Goal: Task Accomplishment & Management: Manage account settings

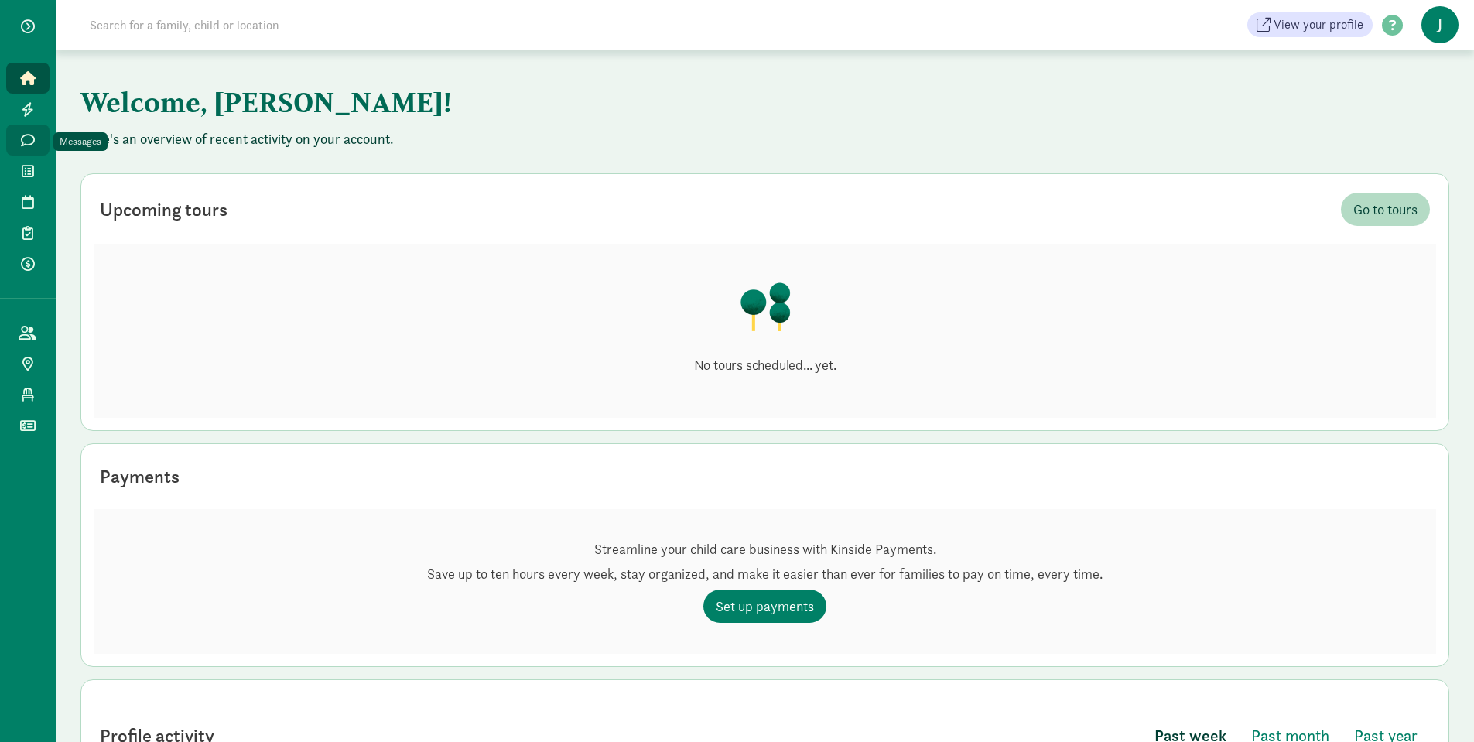
click at [12, 148] on link "Messages" at bounding box center [27, 140] width 43 height 31
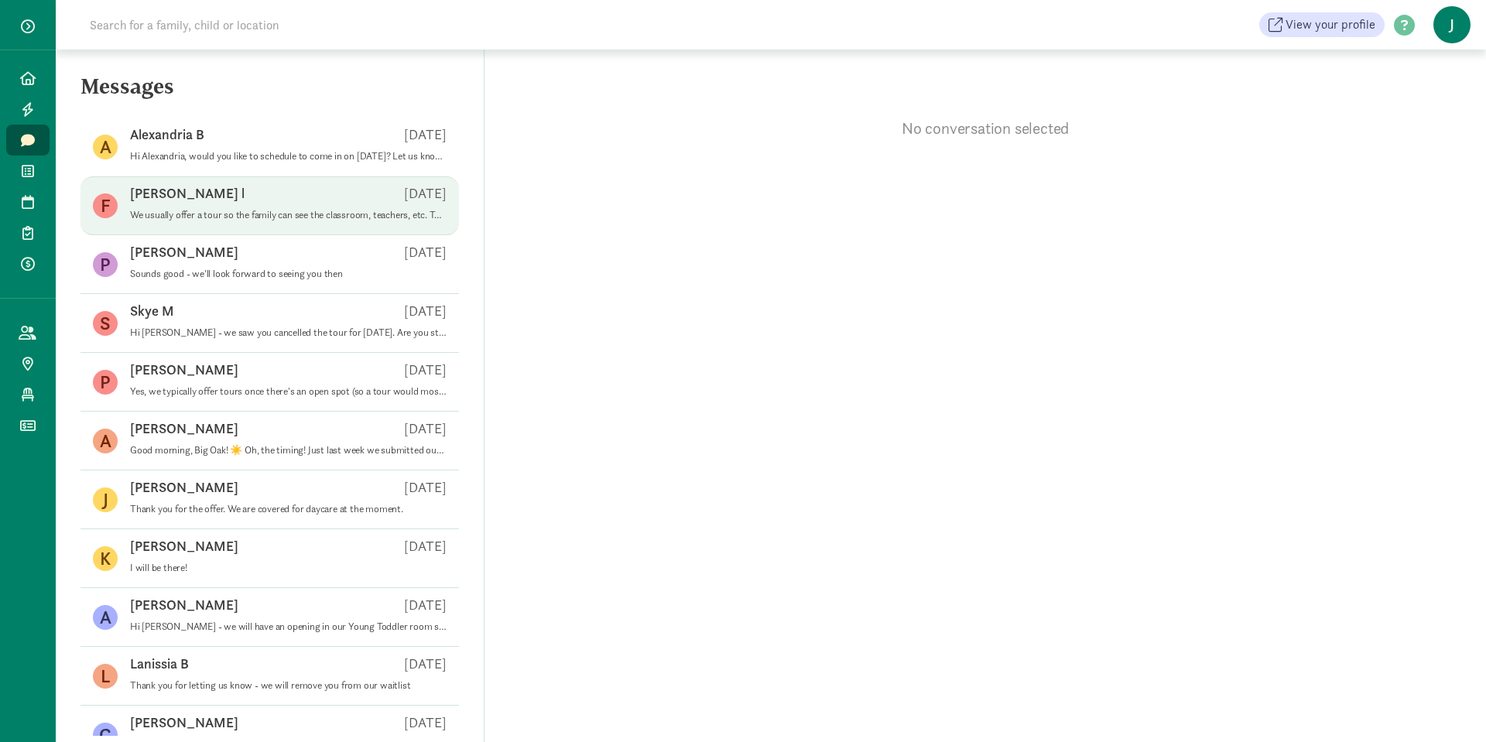
click at [228, 220] on p "We usually offer a tour so the family can see the classroom, teachers, etc. To …" at bounding box center [288, 215] width 316 height 12
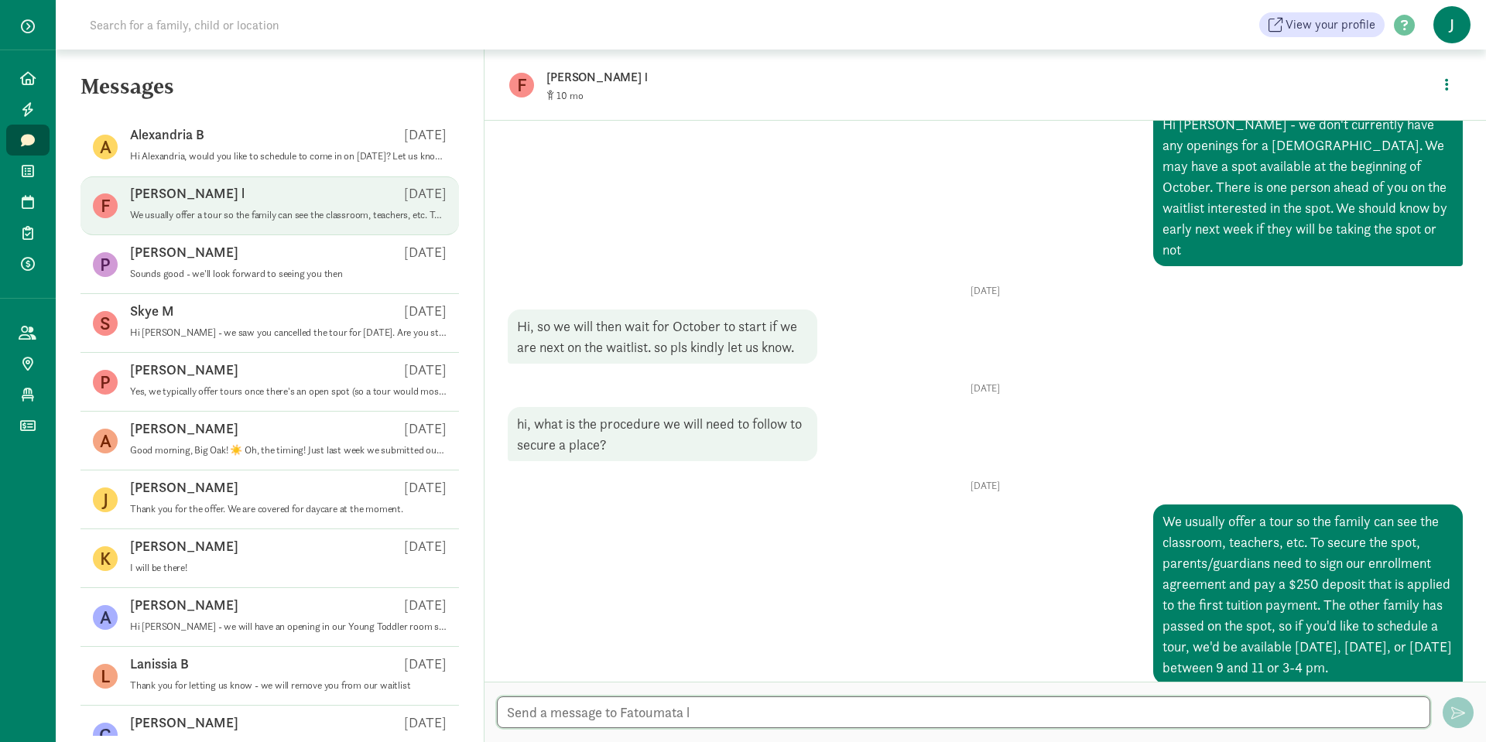
click at [751, 720] on textarea at bounding box center [963, 712] width 933 height 32
type textarea "Were you still wanting to set up a tour? This is by appointment only."
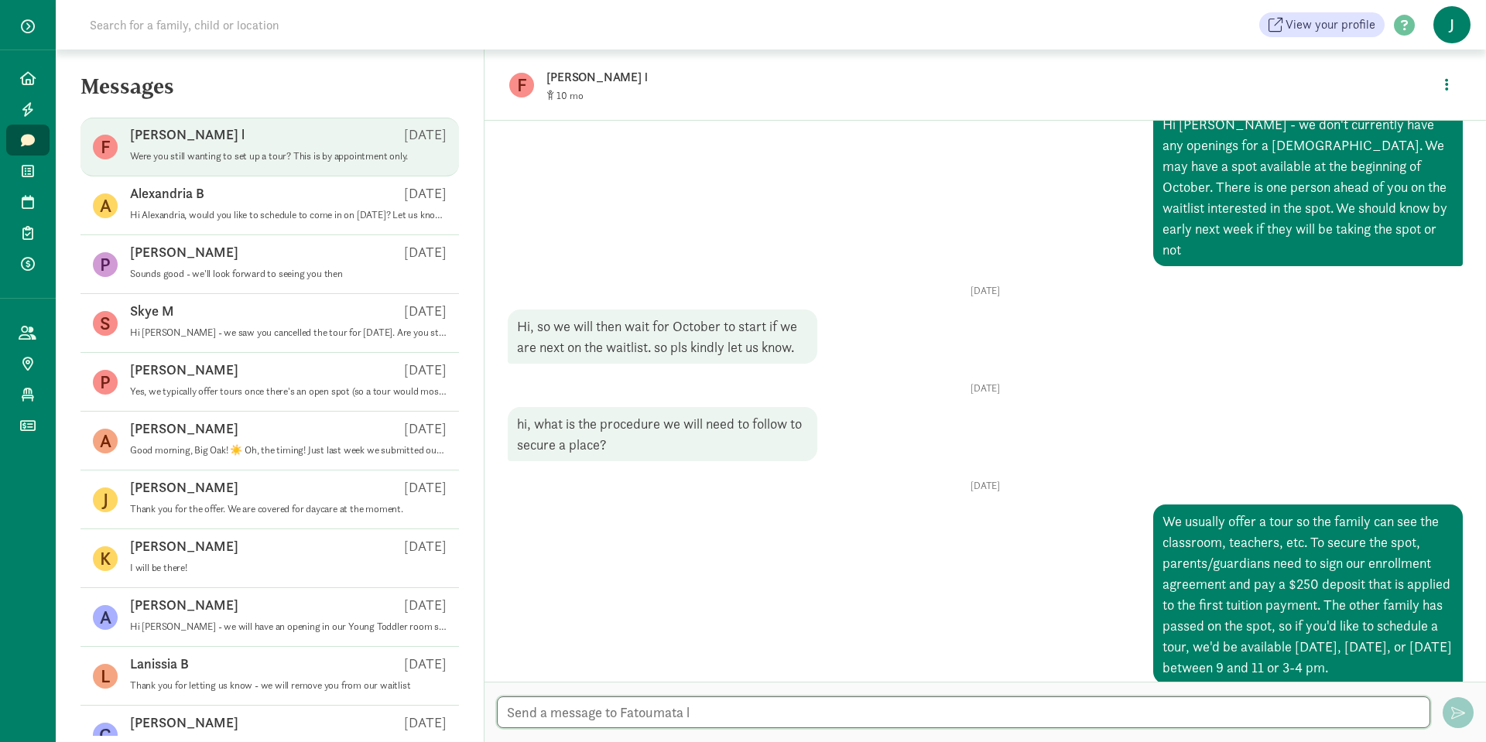
scroll to position [303, 0]
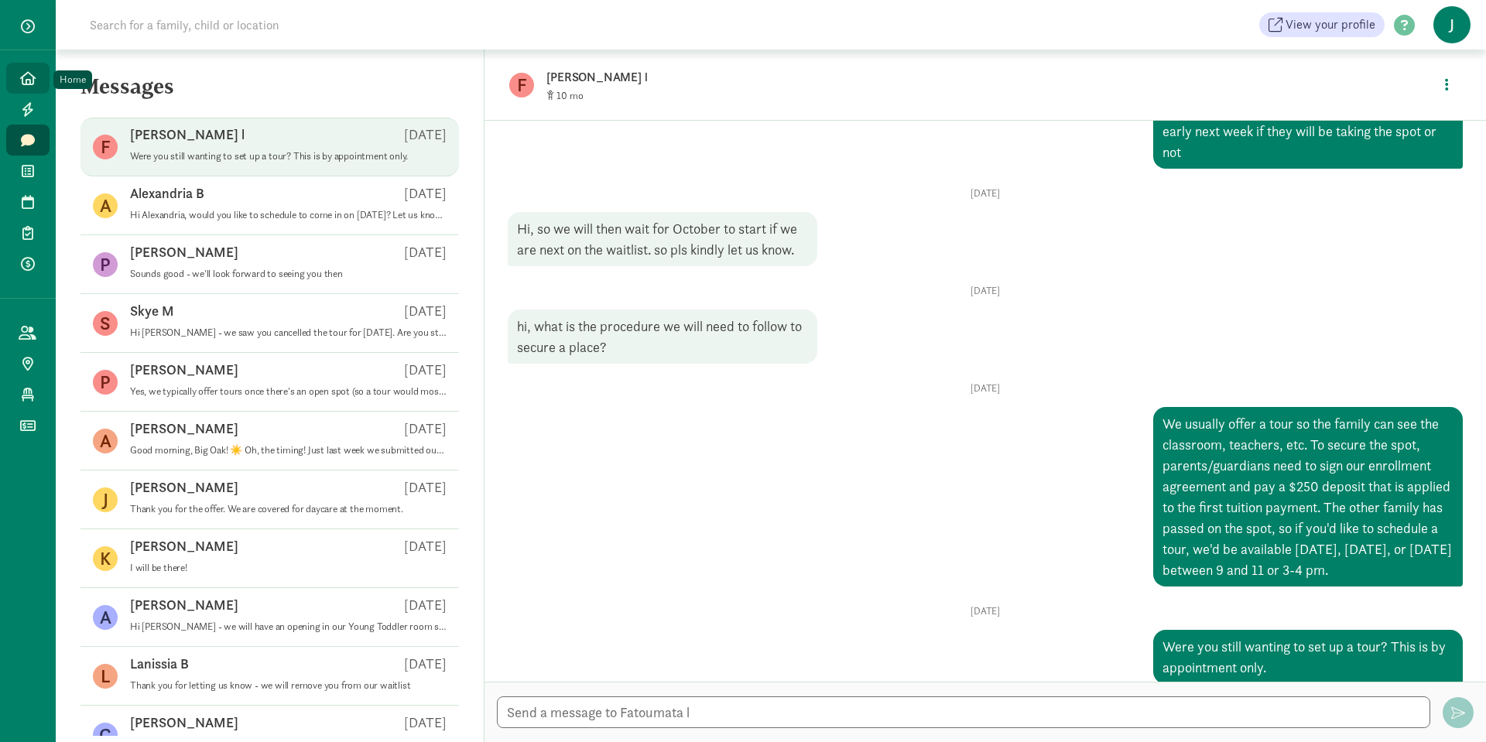
click at [40, 81] on link "Home" at bounding box center [27, 78] width 43 height 31
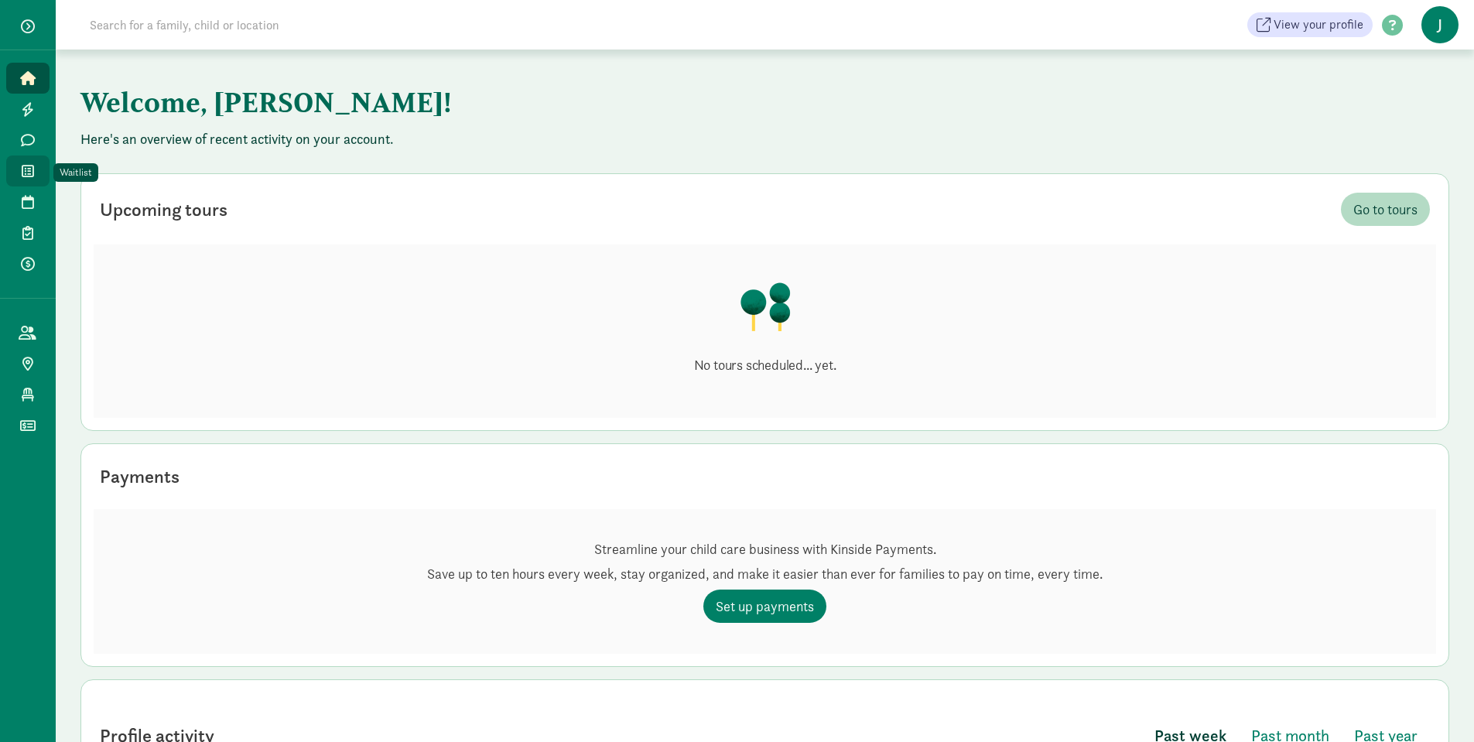
click at [36, 161] on link "Waitlist" at bounding box center [27, 171] width 43 height 31
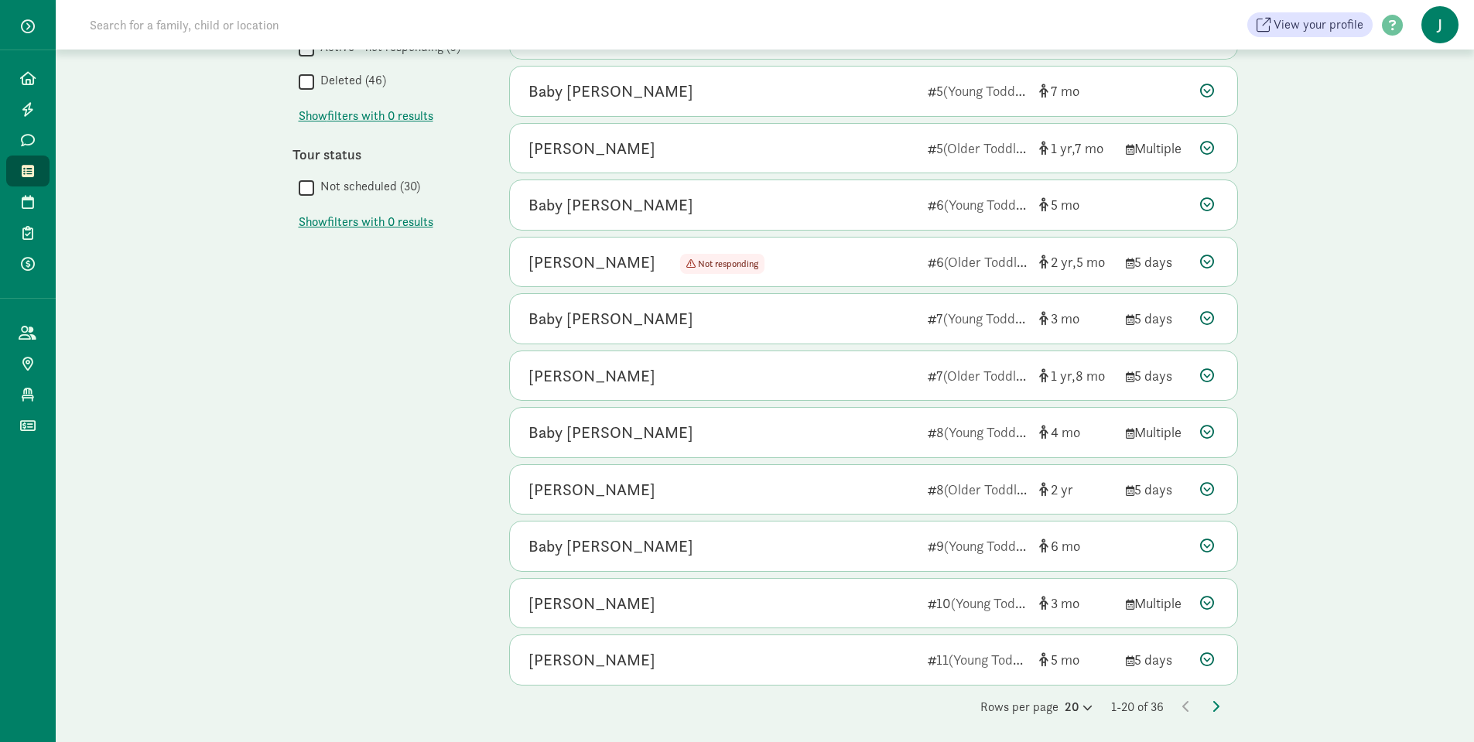
scroll to position [642, 0]
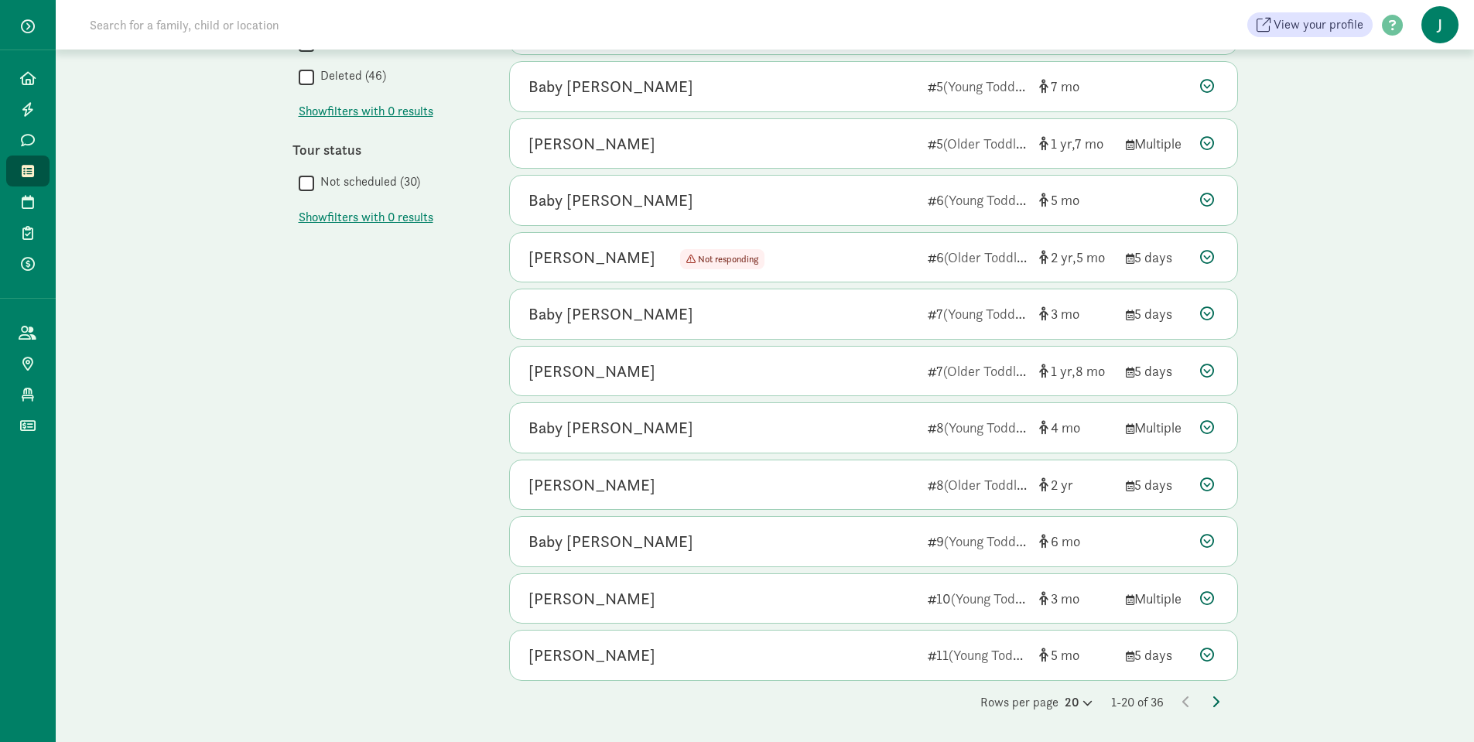
click at [1219, 702] on icon at bounding box center [1216, 702] width 8 height 12
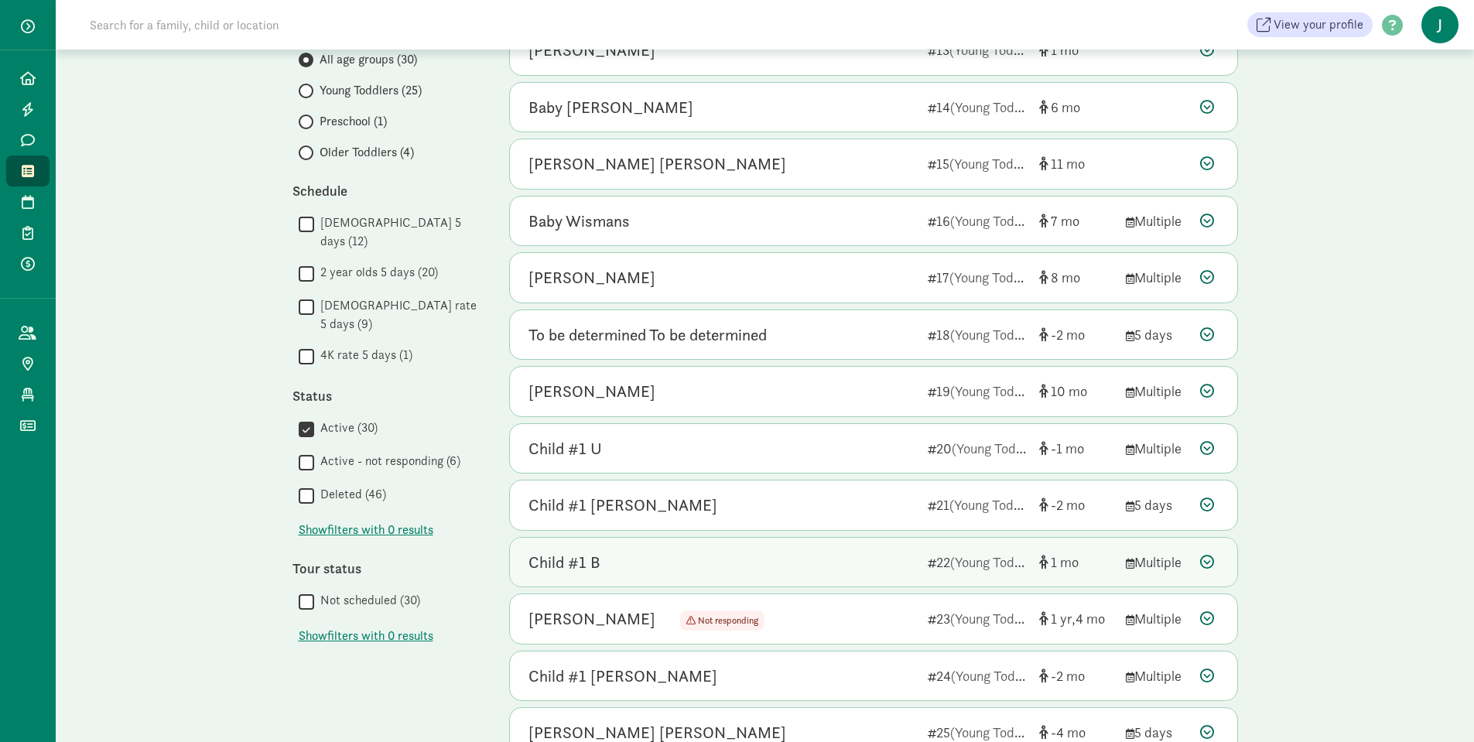
scroll to position [183, 0]
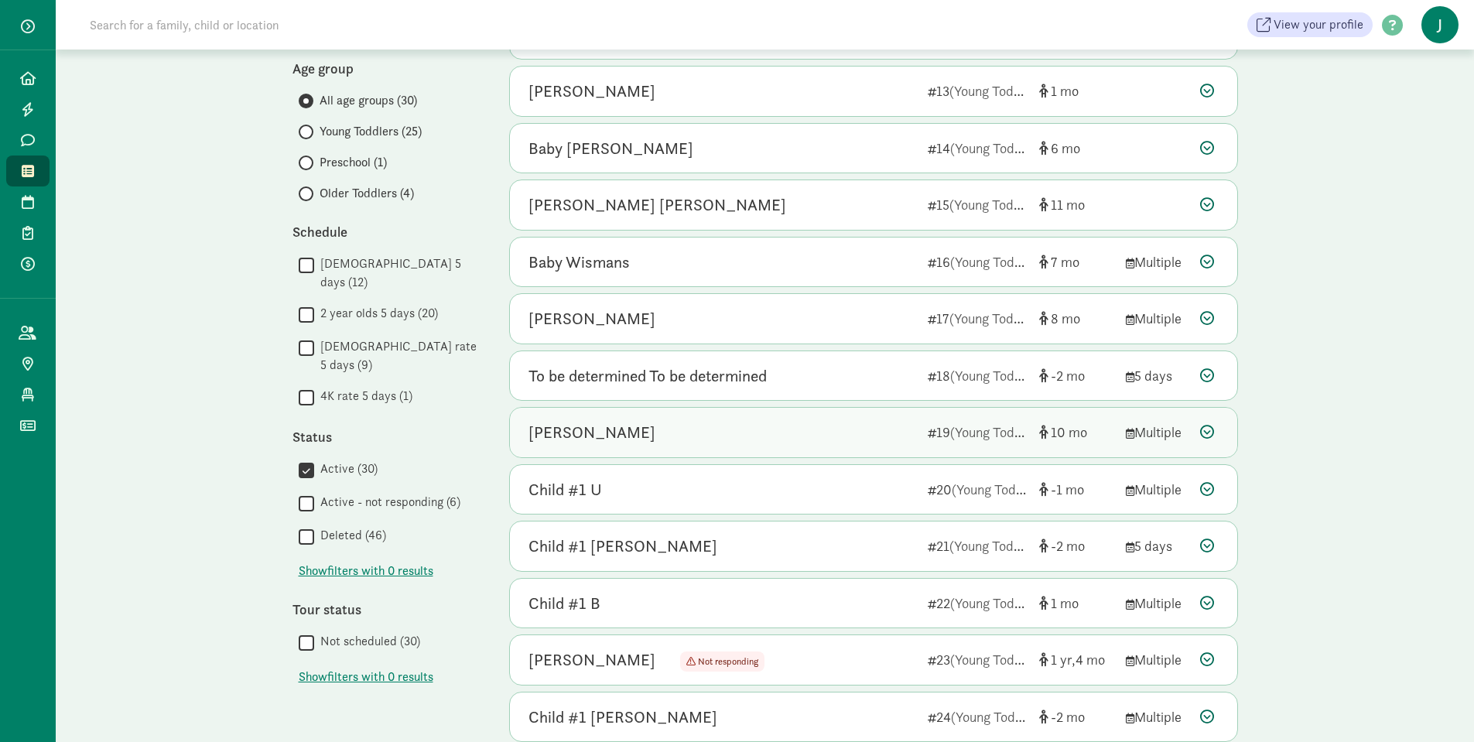
click at [1103, 436] on div "10" at bounding box center [1076, 432] width 74 height 21
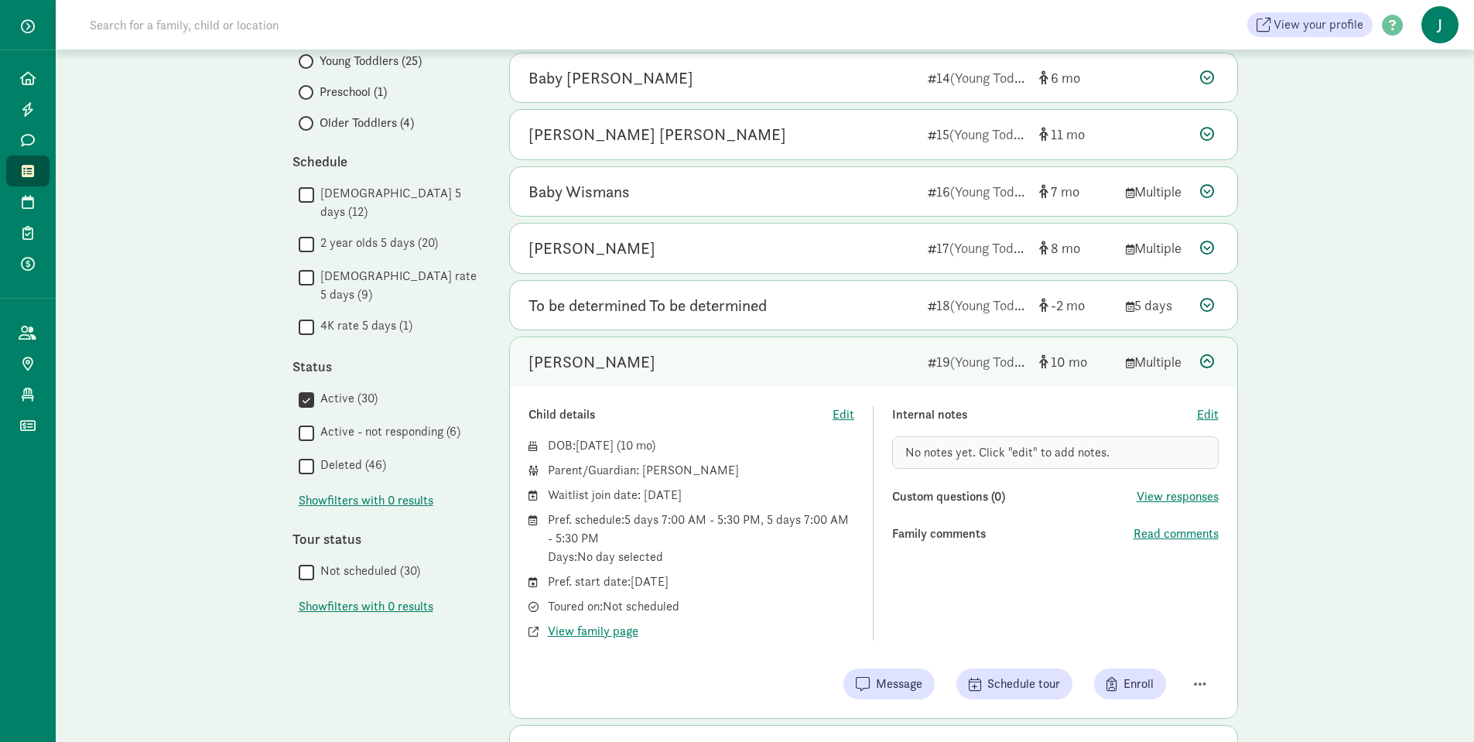
scroll to position [492, 0]
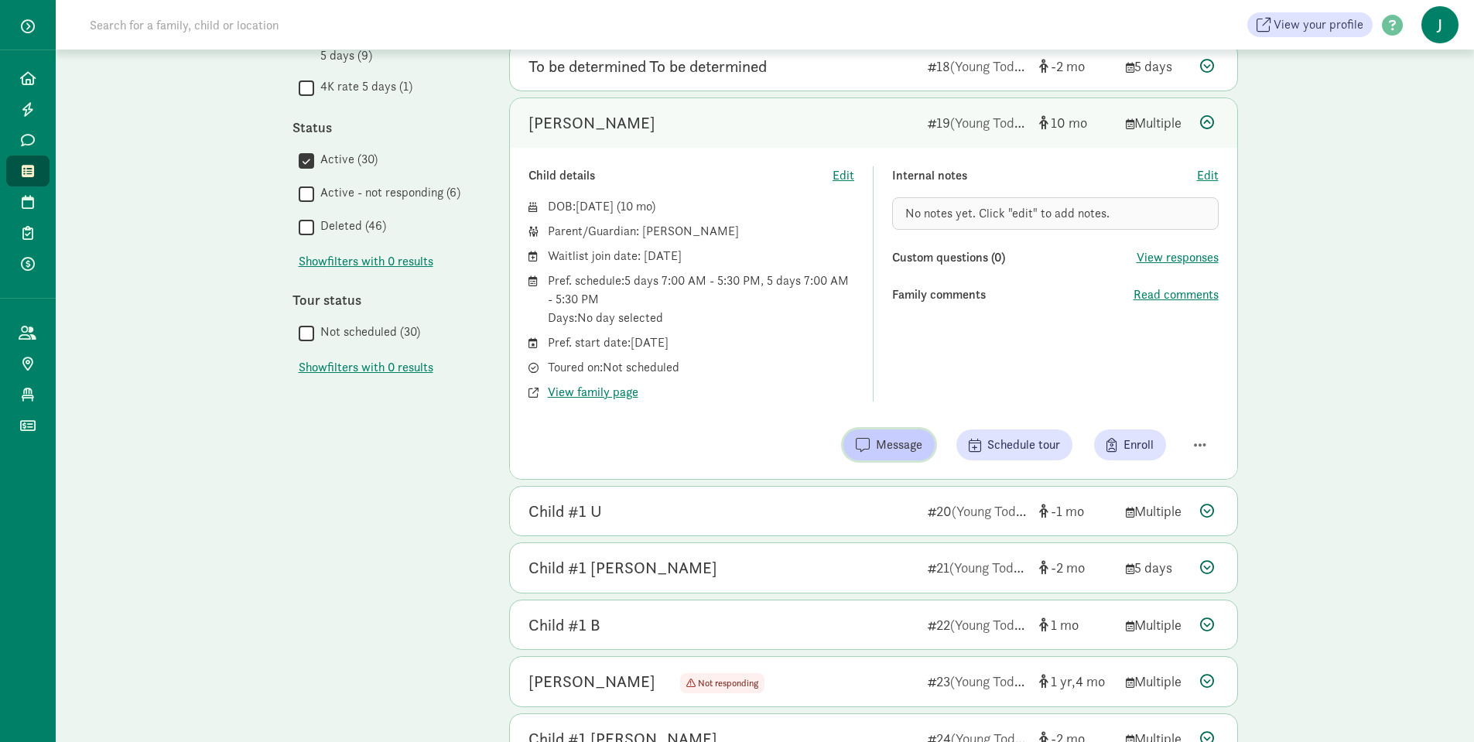
click at [891, 444] on span "Message" at bounding box center [899, 445] width 46 height 19
click at [894, 436] on span "Message" at bounding box center [899, 445] width 46 height 19
click at [929, 209] on span "No notes yet. Click "edit" to add notes." at bounding box center [1007, 213] width 204 height 16
click at [1204, 179] on span "Edit" at bounding box center [1208, 175] width 22 height 19
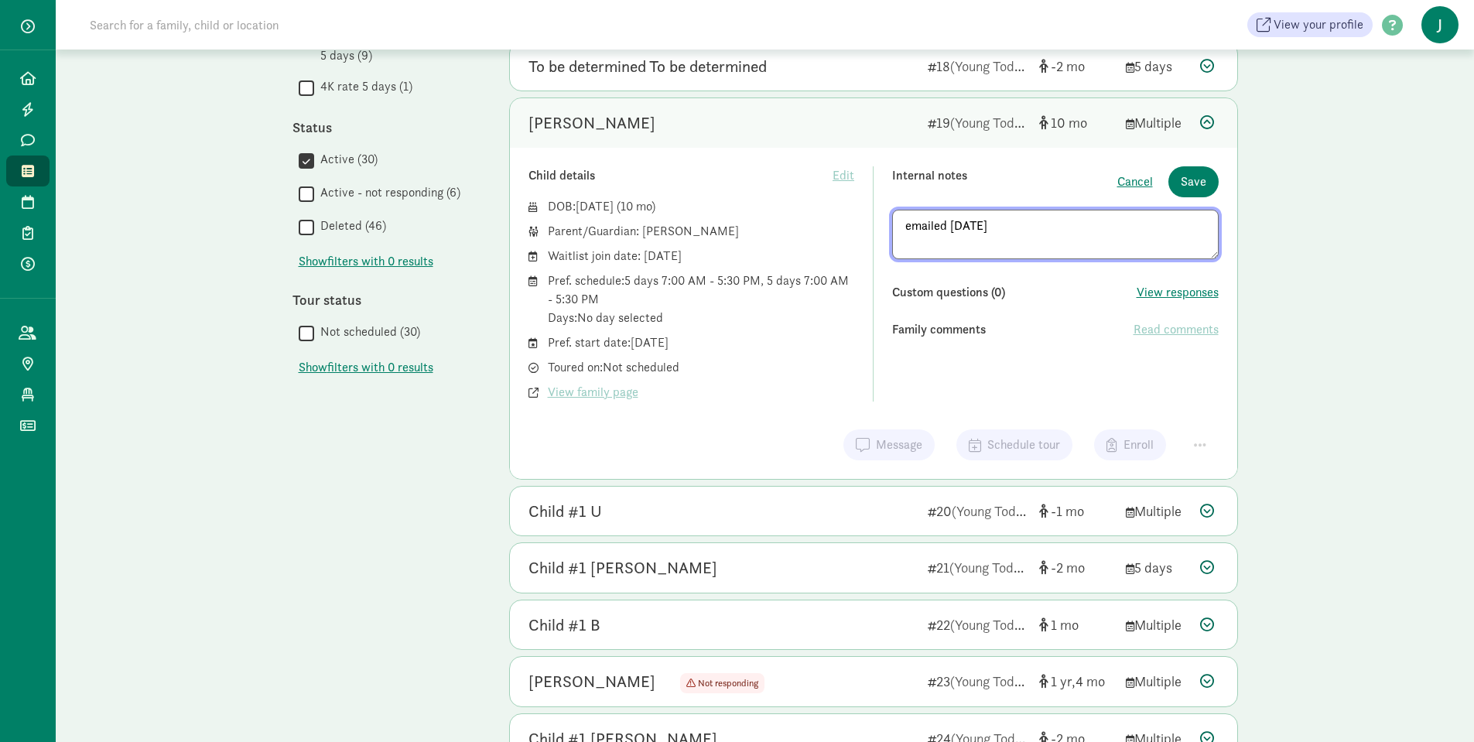
type textarea "emailed [DATE]"
click at [1035, 336] on div "Family comments" at bounding box center [1012, 329] width 241 height 19
click at [1205, 180] on span "Save" at bounding box center [1194, 182] width 26 height 19
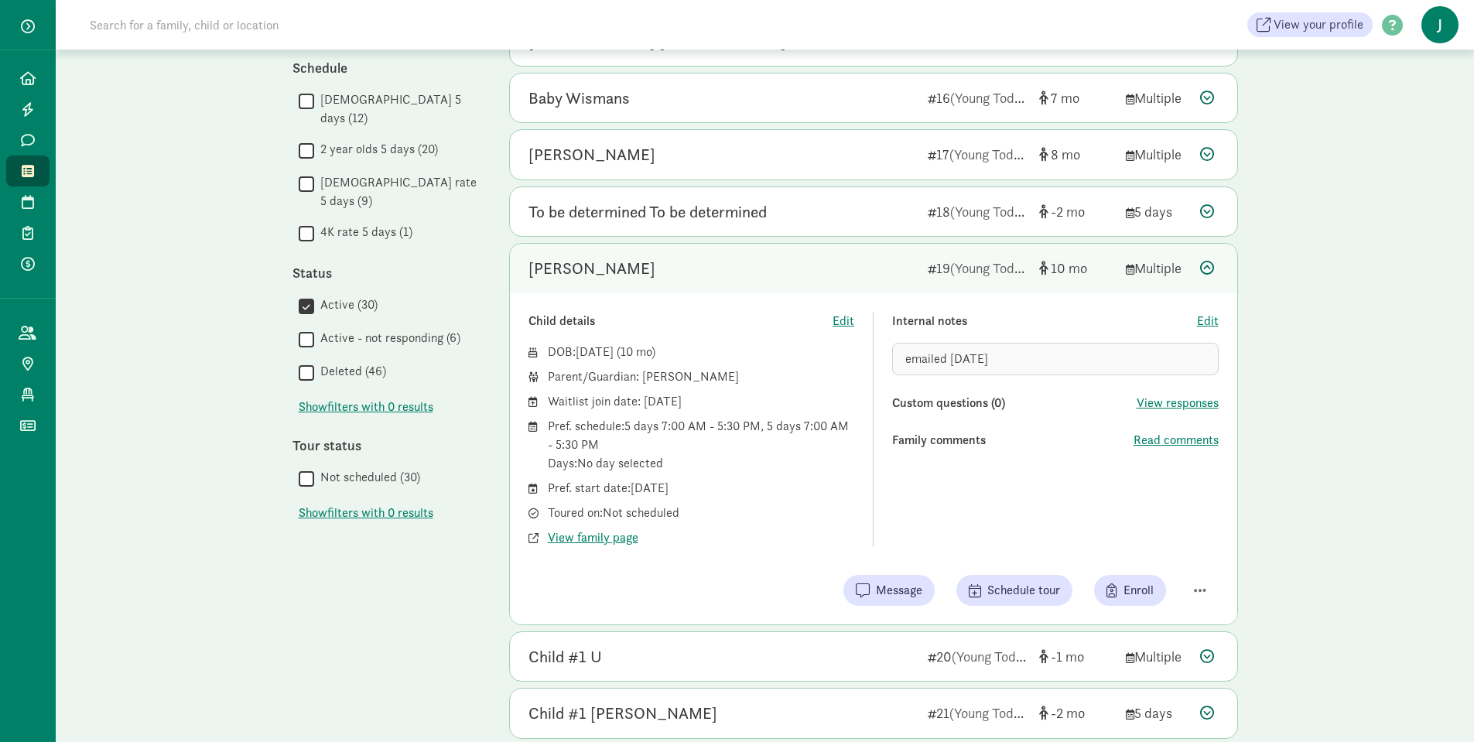
scroll to position [0, 0]
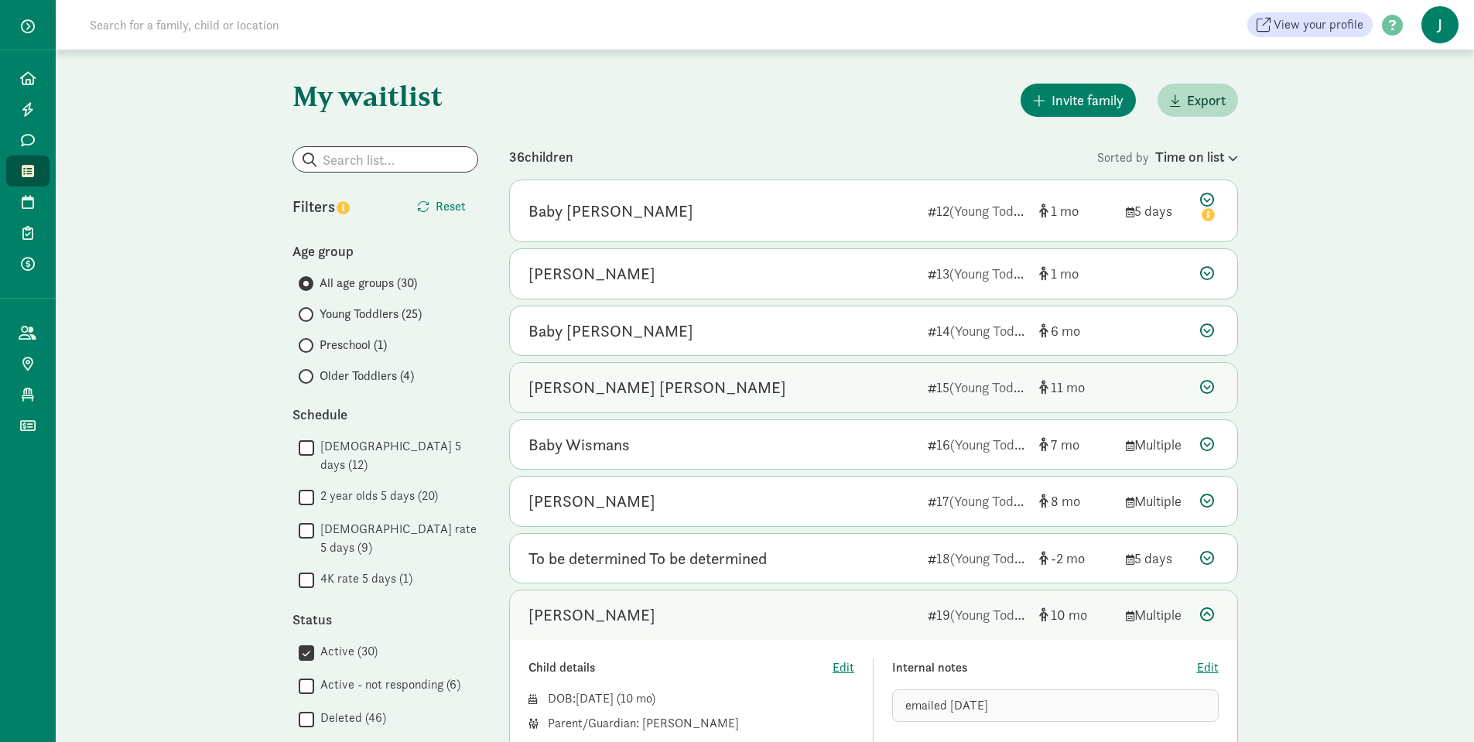
click at [708, 395] on div "Cameron Ziggy Gertner" at bounding box center [722, 387] width 387 height 25
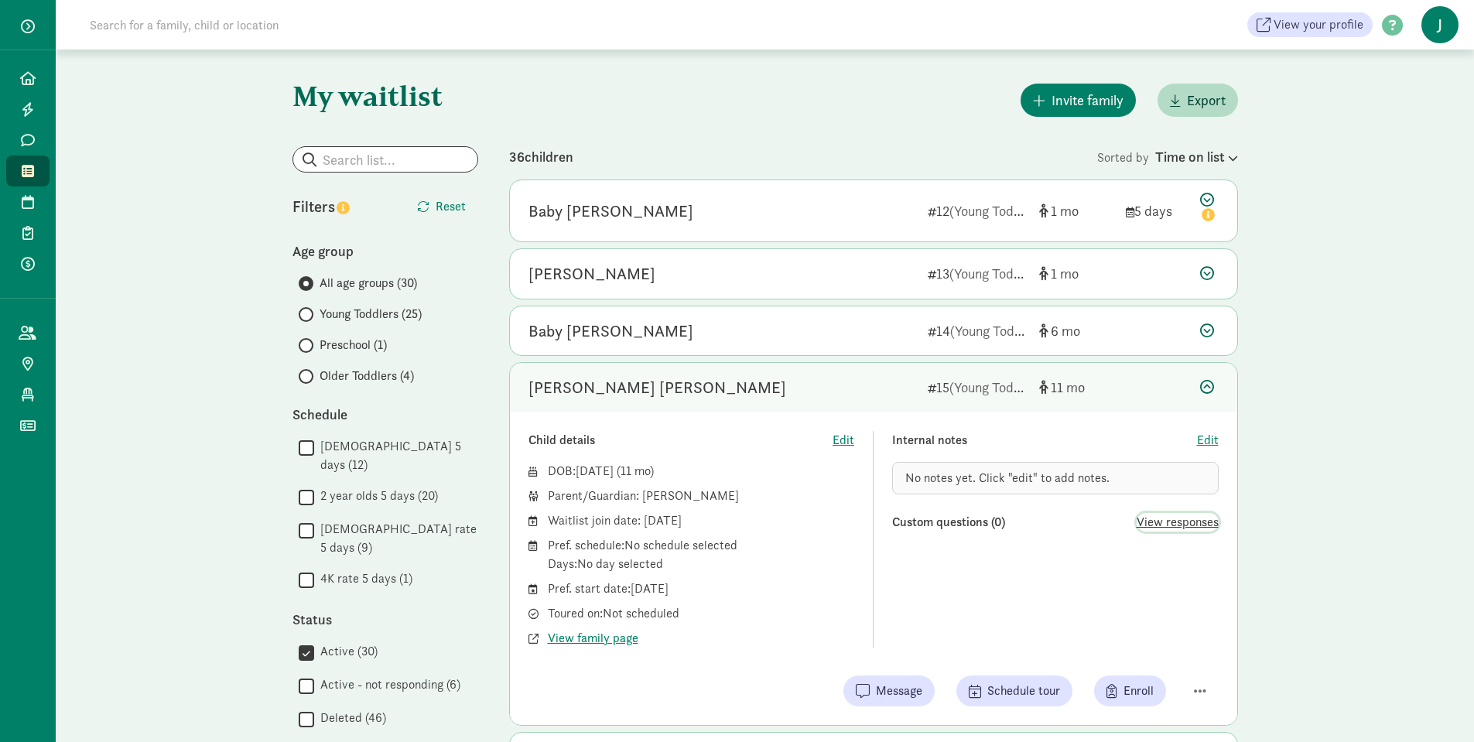
click at [1182, 522] on span "View responses" at bounding box center [1178, 522] width 82 height 19
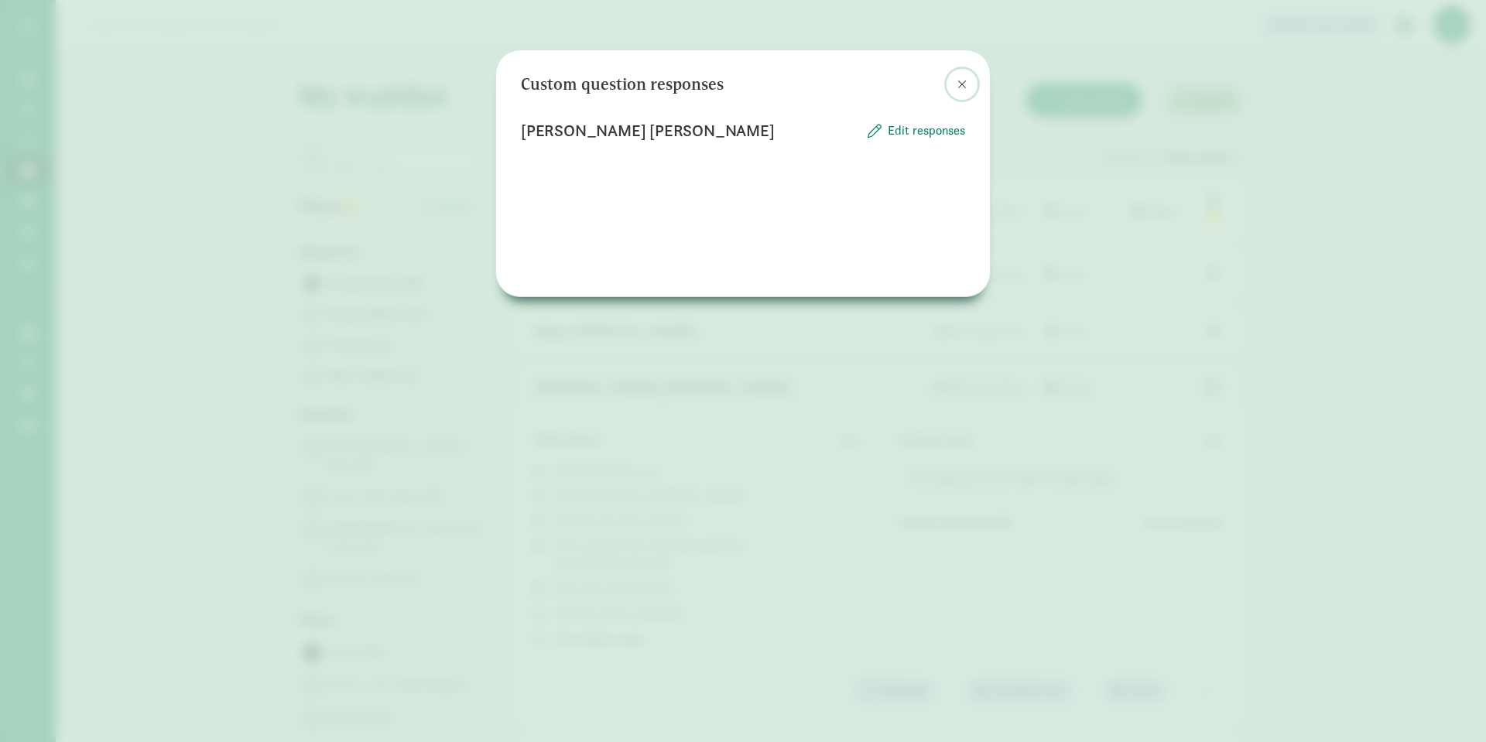
click at [964, 81] on span at bounding box center [961, 84] width 9 height 12
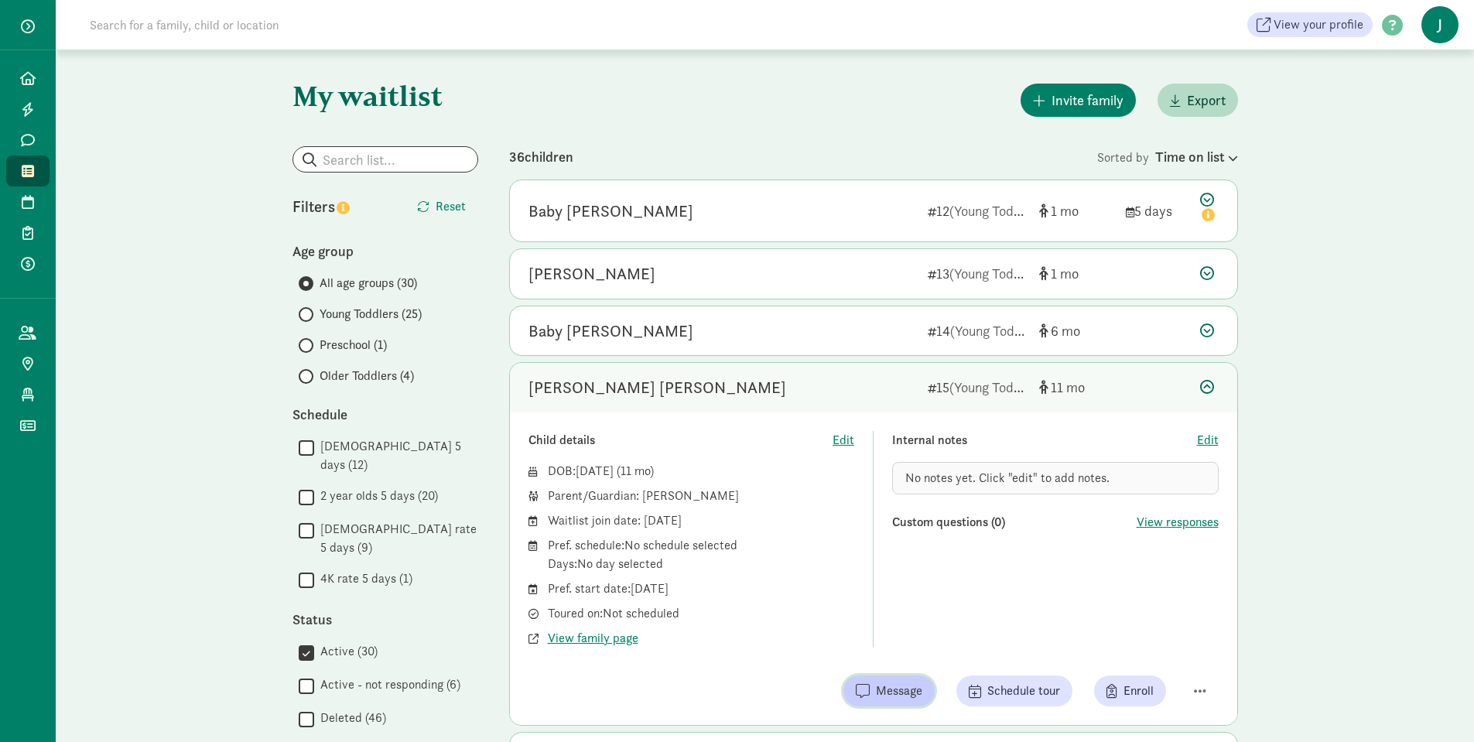
click at [872, 682] on span "Message" at bounding box center [889, 691] width 67 height 19
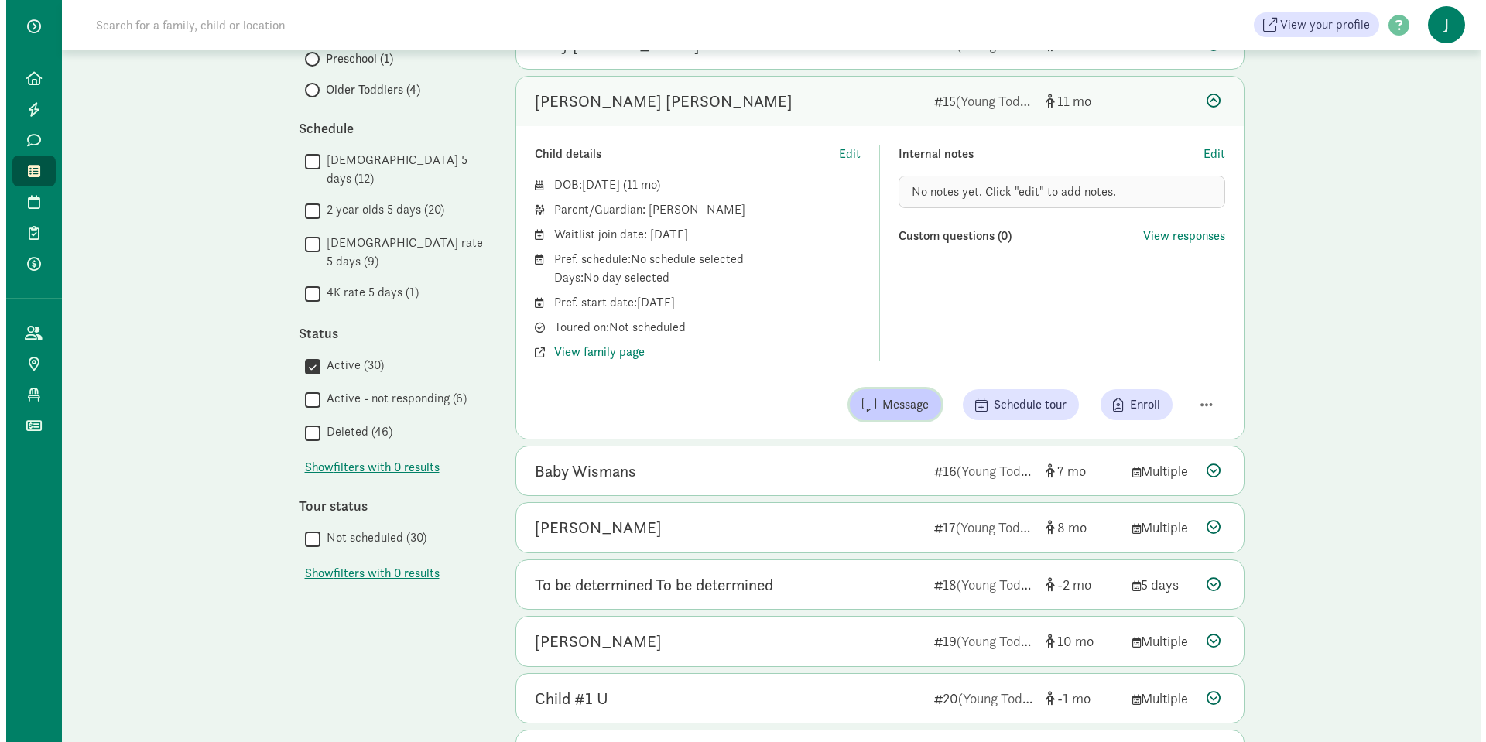
scroll to position [310, 0]
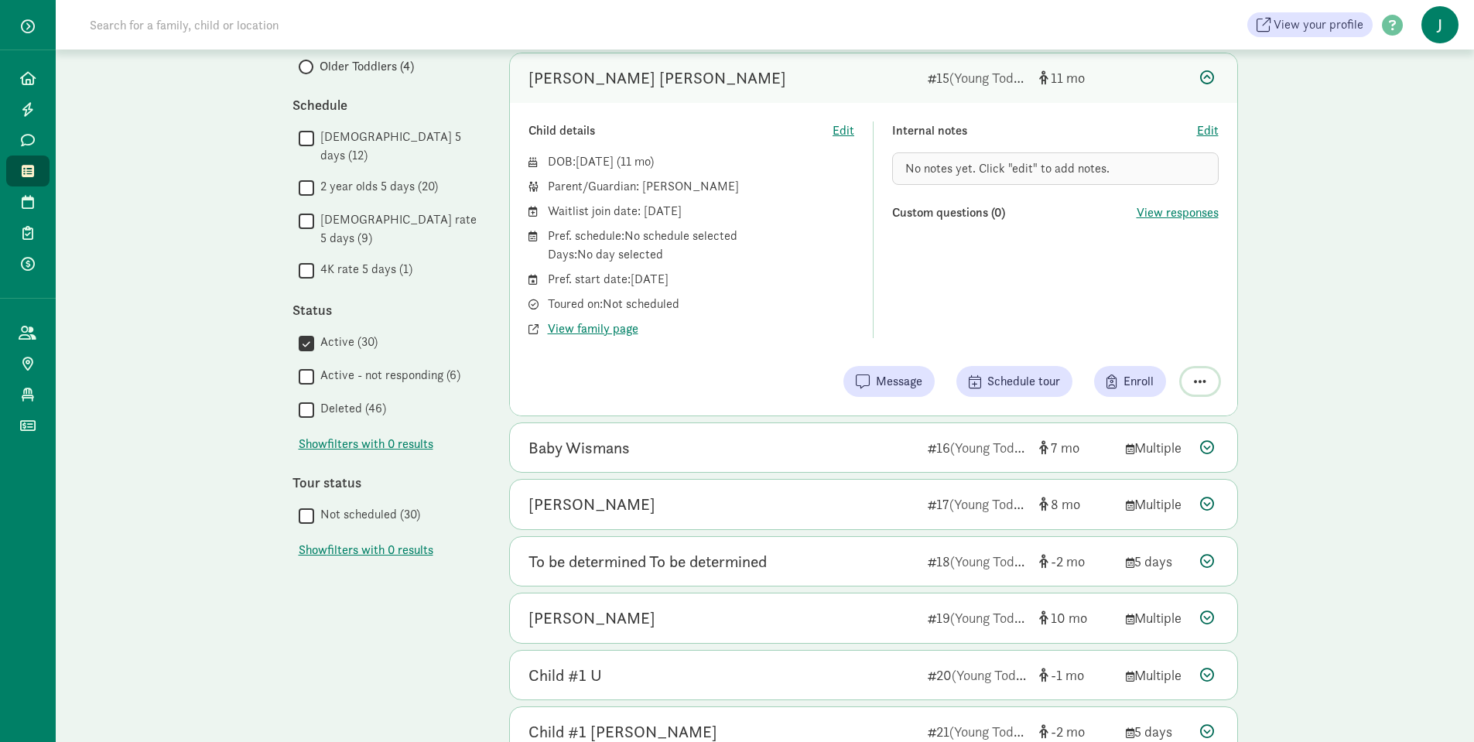
click at [1196, 376] on span "button" at bounding box center [1200, 382] width 12 height 14
click at [1138, 341] on div "Remove from list" at bounding box center [1146, 342] width 120 height 19
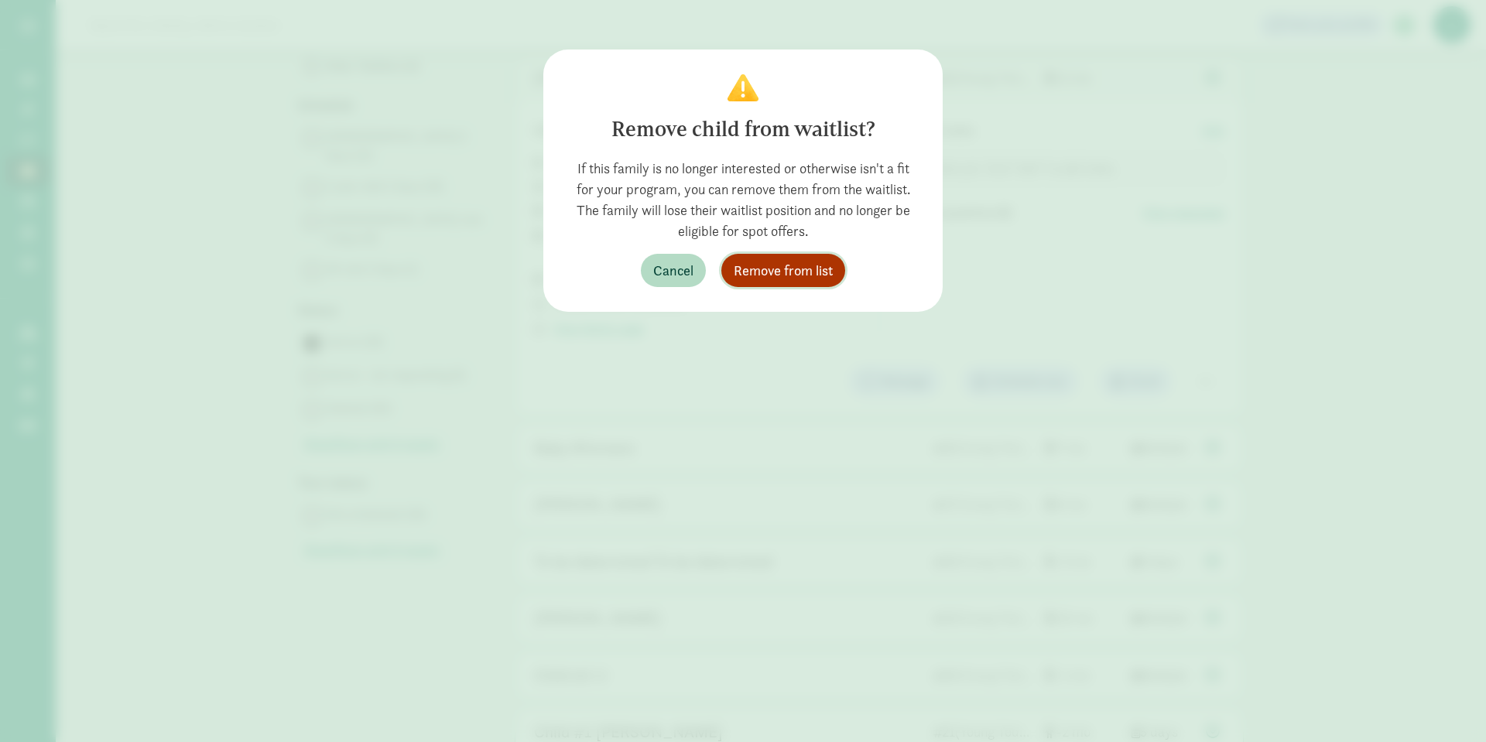
click at [759, 265] on span "Remove from list" at bounding box center [783, 270] width 99 height 21
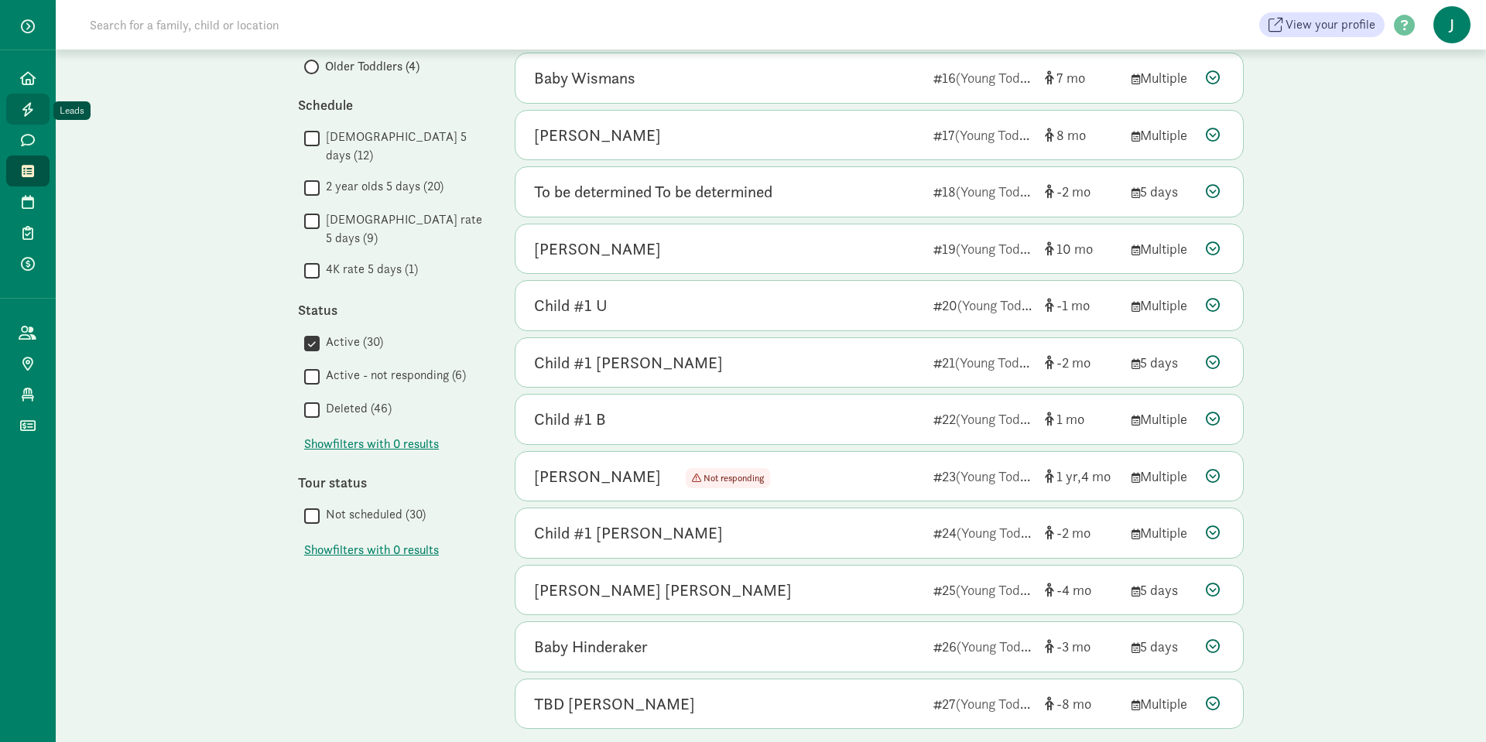
click at [26, 106] on icon at bounding box center [28, 109] width 12 height 14
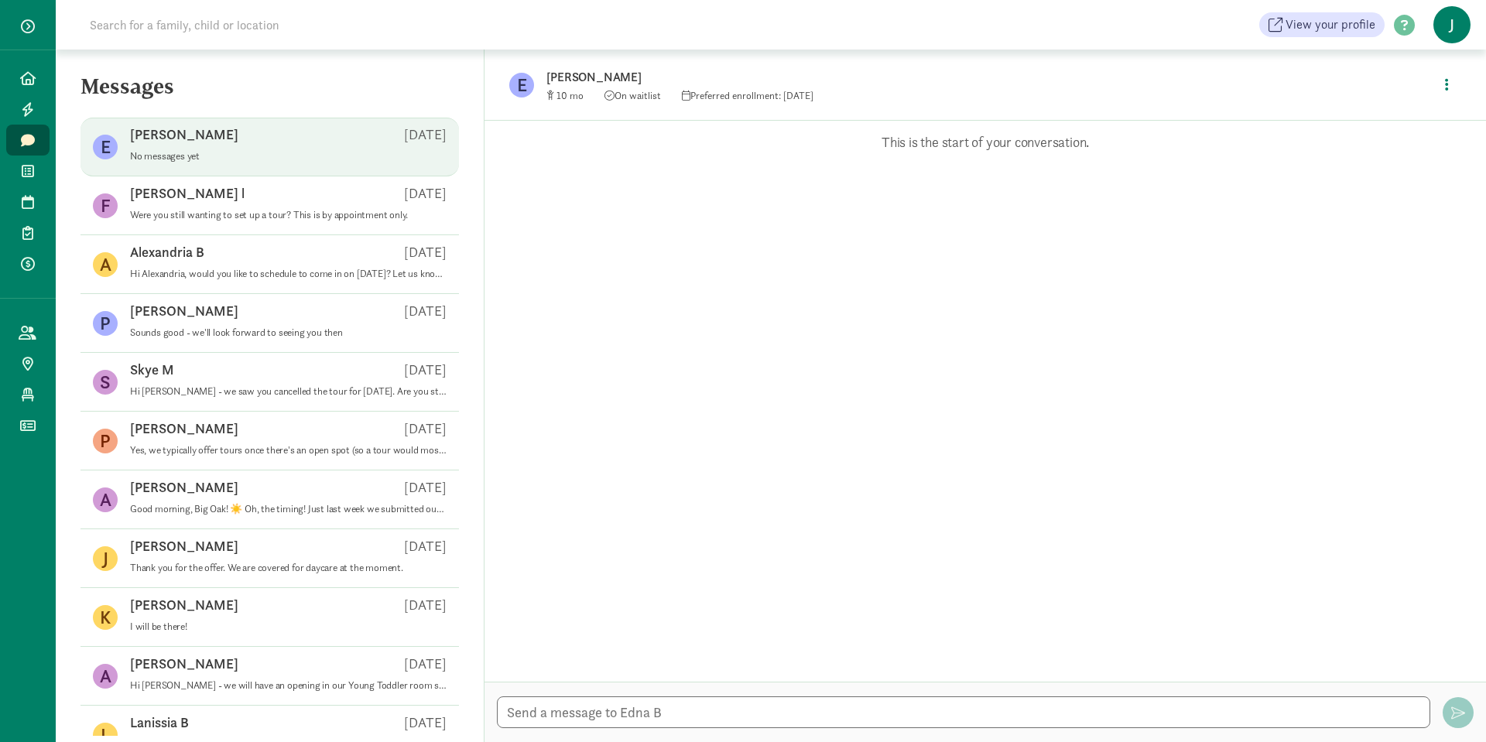
click at [206, 143] on div "[PERSON_NAME] B [DATE]" at bounding box center [288, 137] width 316 height 25
click at [158, 134] on p "[PERSON_NAME]" at bounding box center [184, 134] width 108 height 19
click at [636, 722] on textarea at bounding box center [963, 712] width 933 height 32
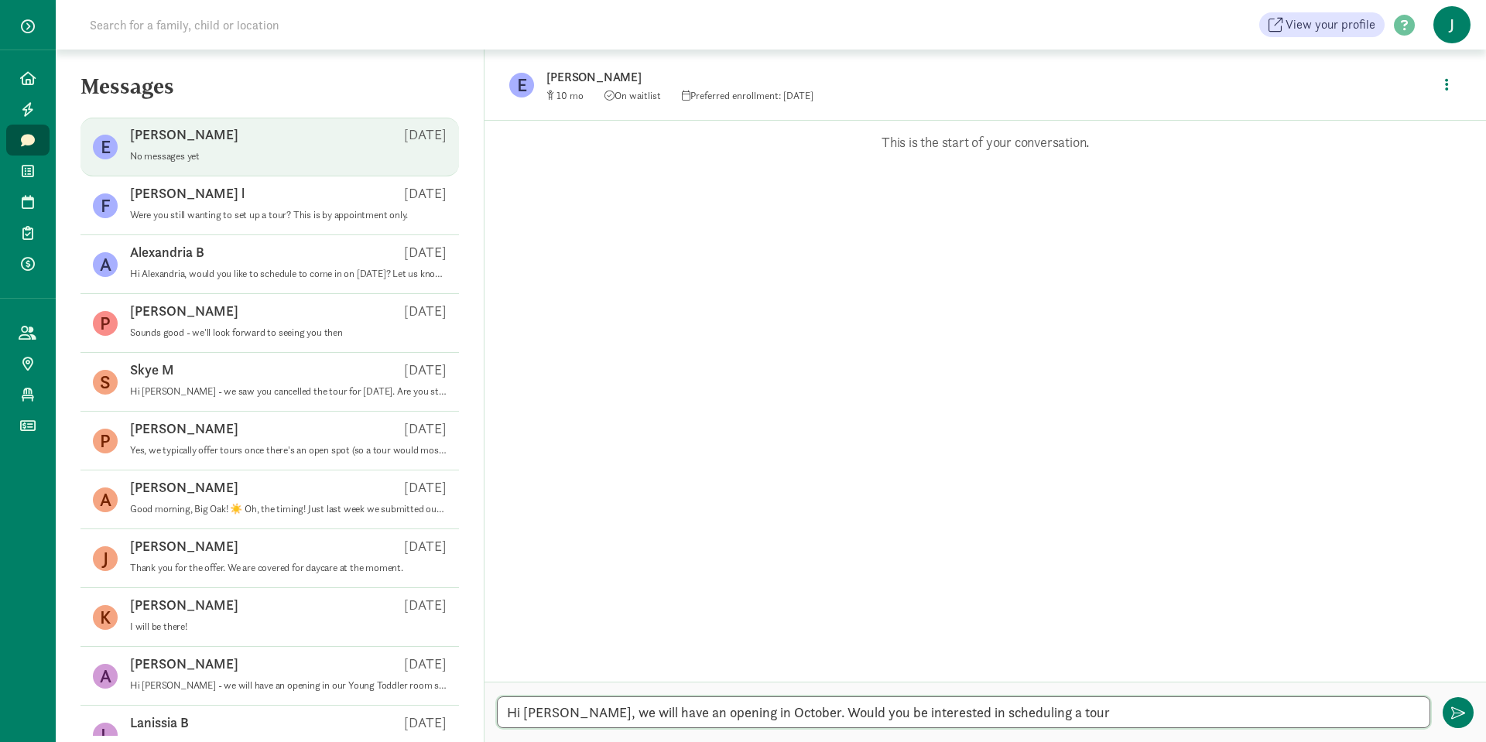
type textarea "Hi Edna, we will have an opening in October. Would you be interested in schedul…"
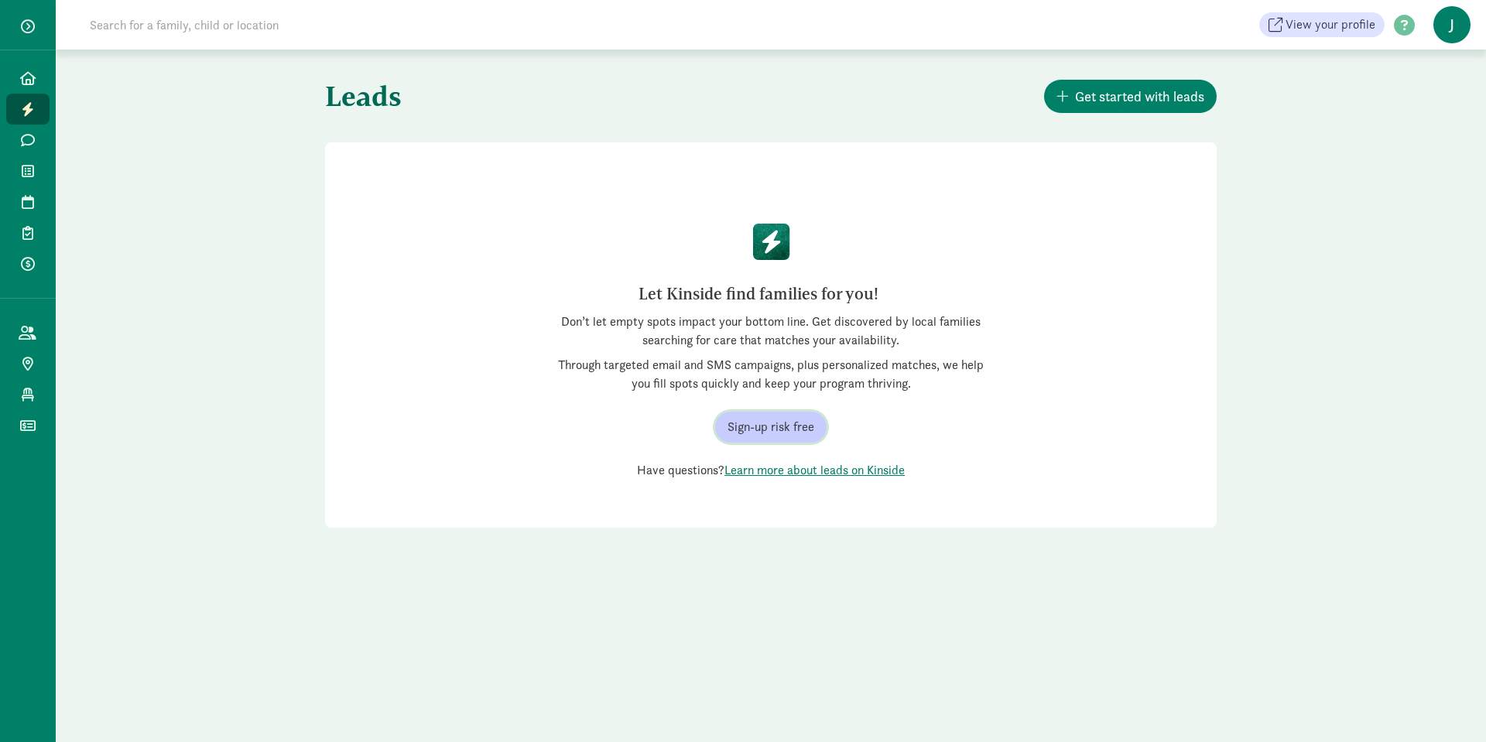
click at [780, 431] on span "Sign-up risk free" at bounding box center [770, 427] width 87 height 19
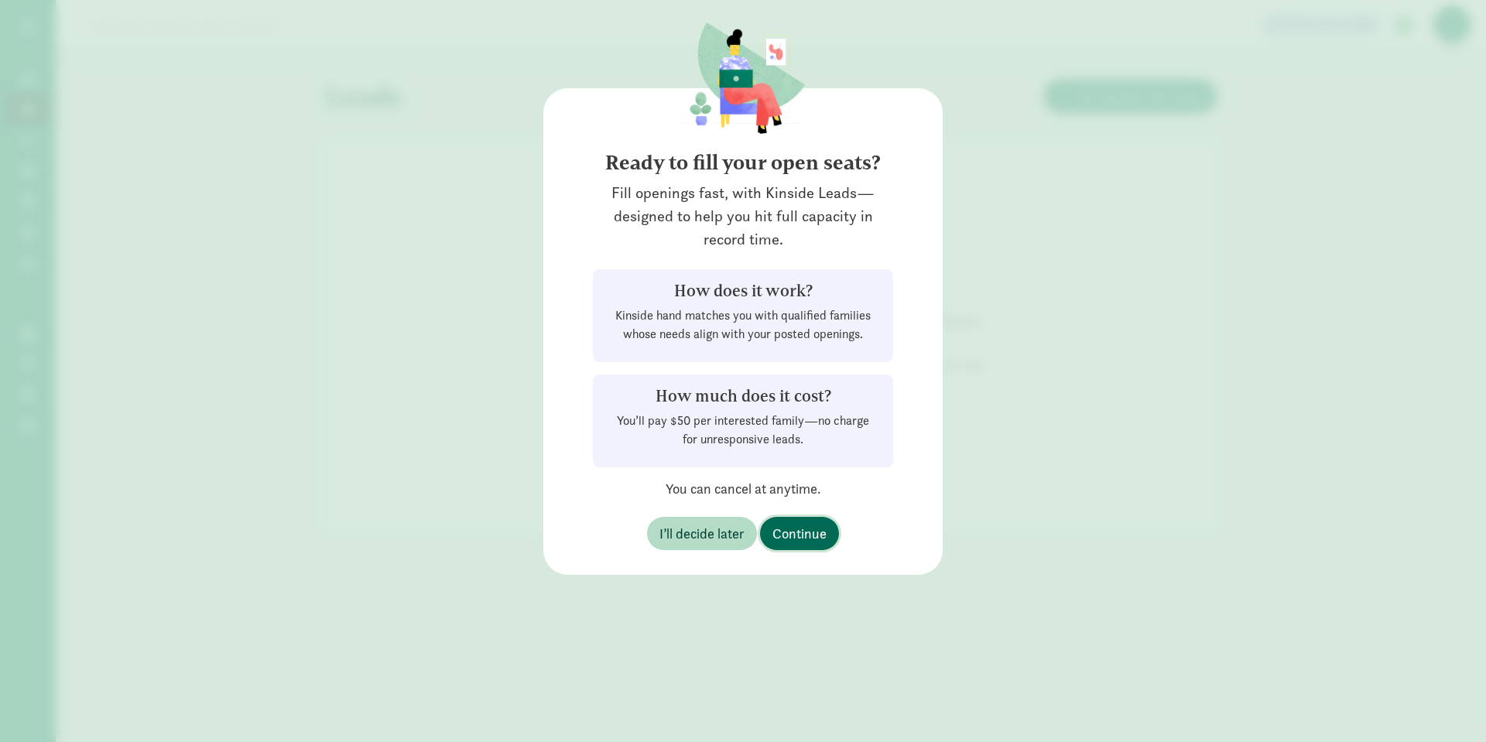
click at [807, 539] on span "Continue" at bounding box center [799, 533] width 54 height 21
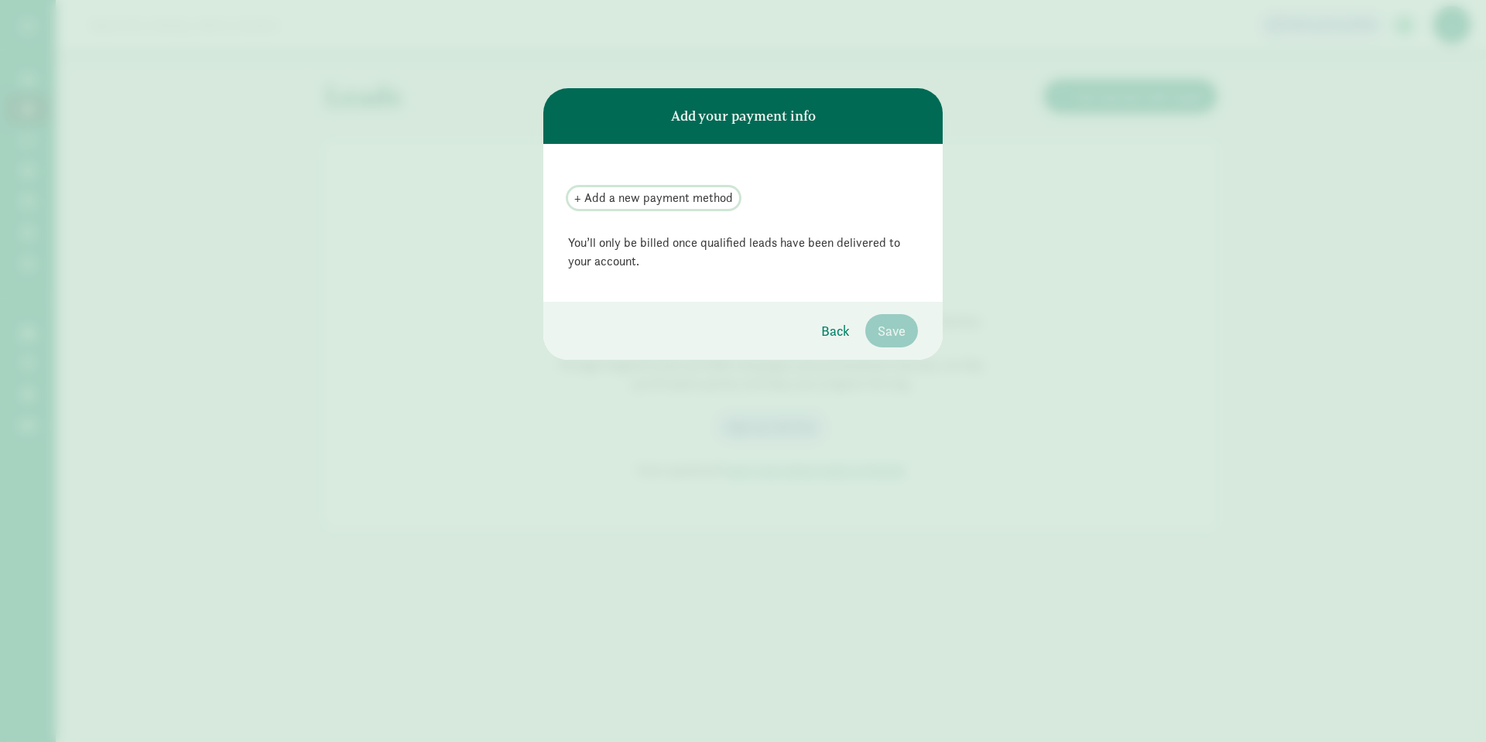
click at [631, 192] on span "+ Add a new payment method" at bounding box center [653, 198] width 159 height 19
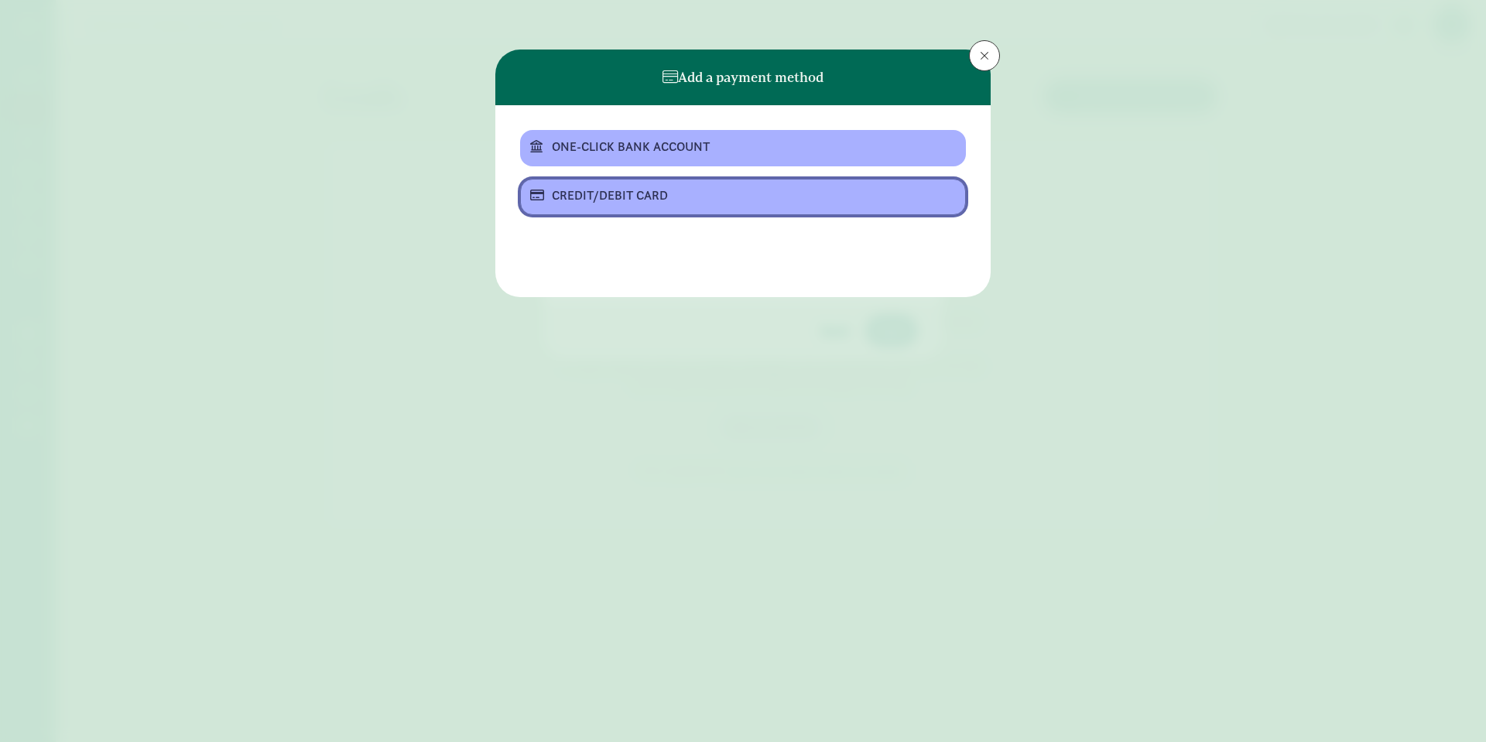
click at [624, 200] on div "CREDIT/DEBIT CARD" at bounding box center [741, 195] width 379 height 19
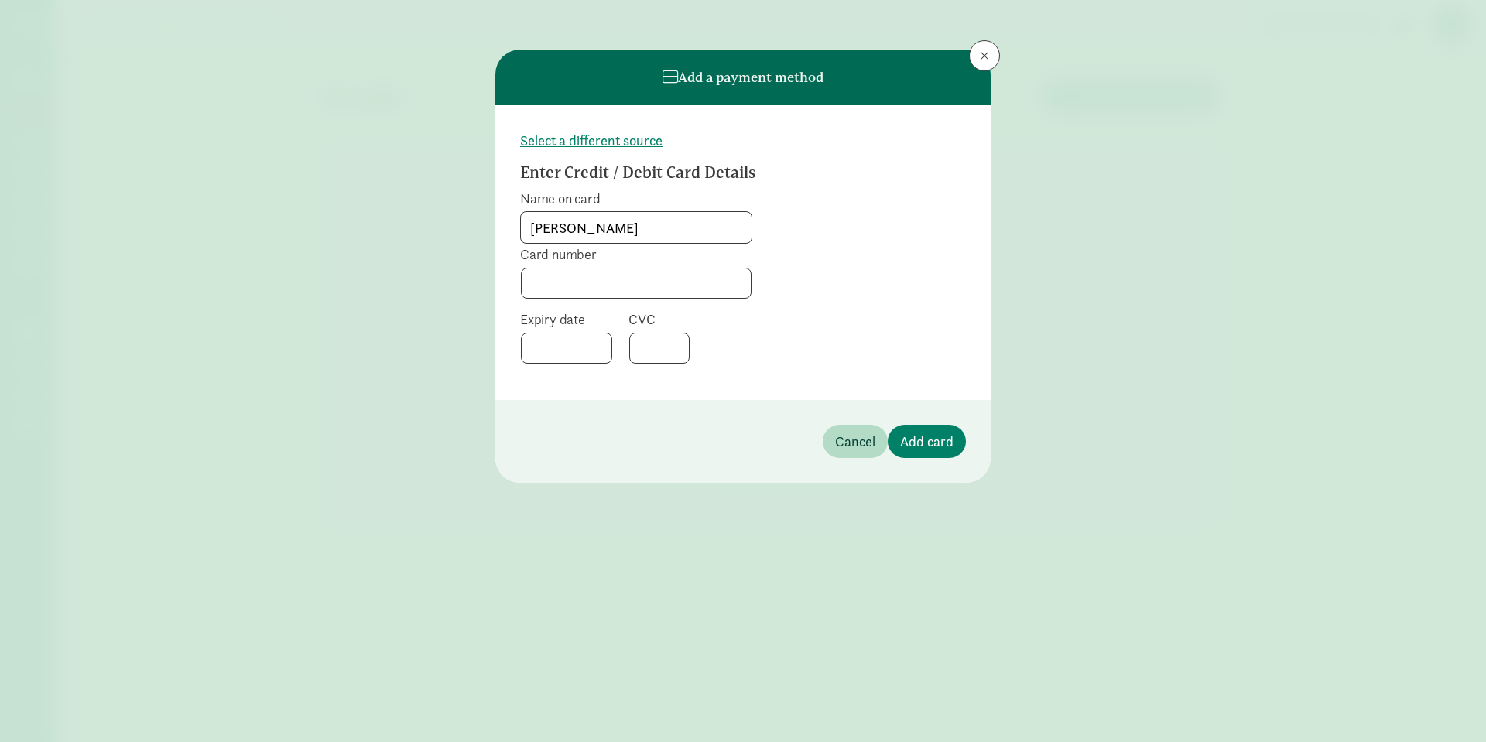
type input "Jennifer Bilderback"
click at [936, 447] on span "Add card" at bounding box center [926, 441] width 53 height 21
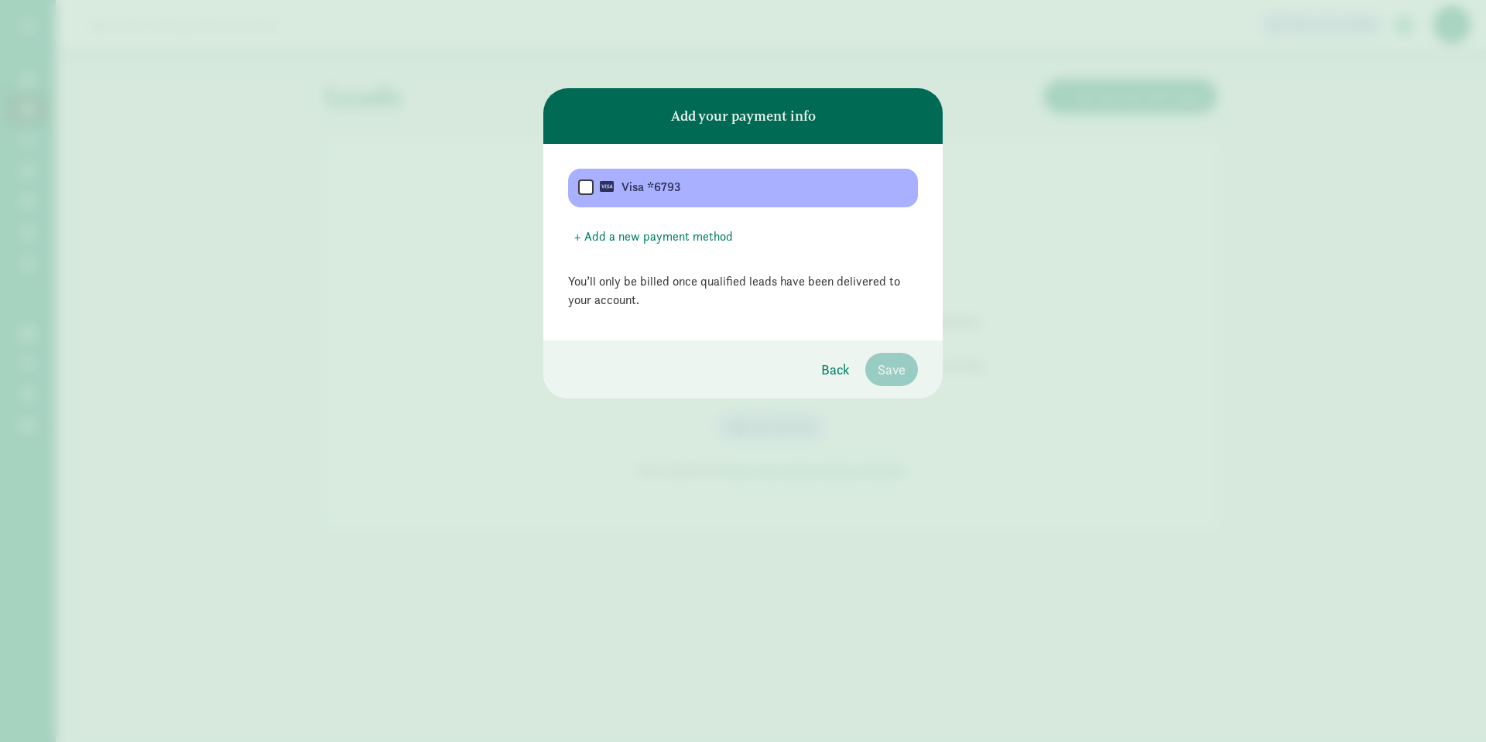
click at [581, 183] on input "checkbox" at bounding box center [585, 188] width 15 height 19
checkbox input "true"
click at [904, 378] on span "Save" at bounding box center [892, 369] width 28 height 21
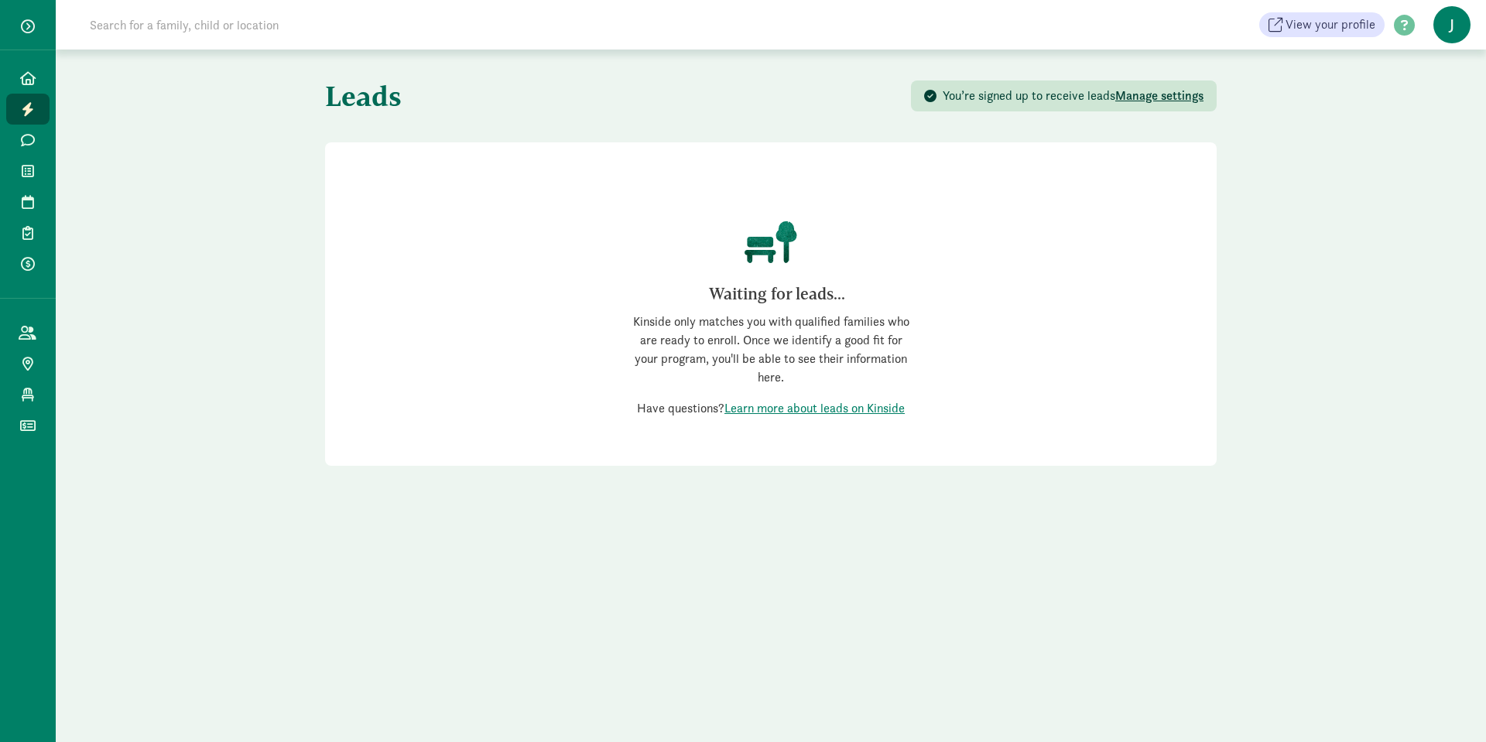
click at [1188, 88] on span "Manage settings" at bounding box center [1159, 95] width 88 height 16
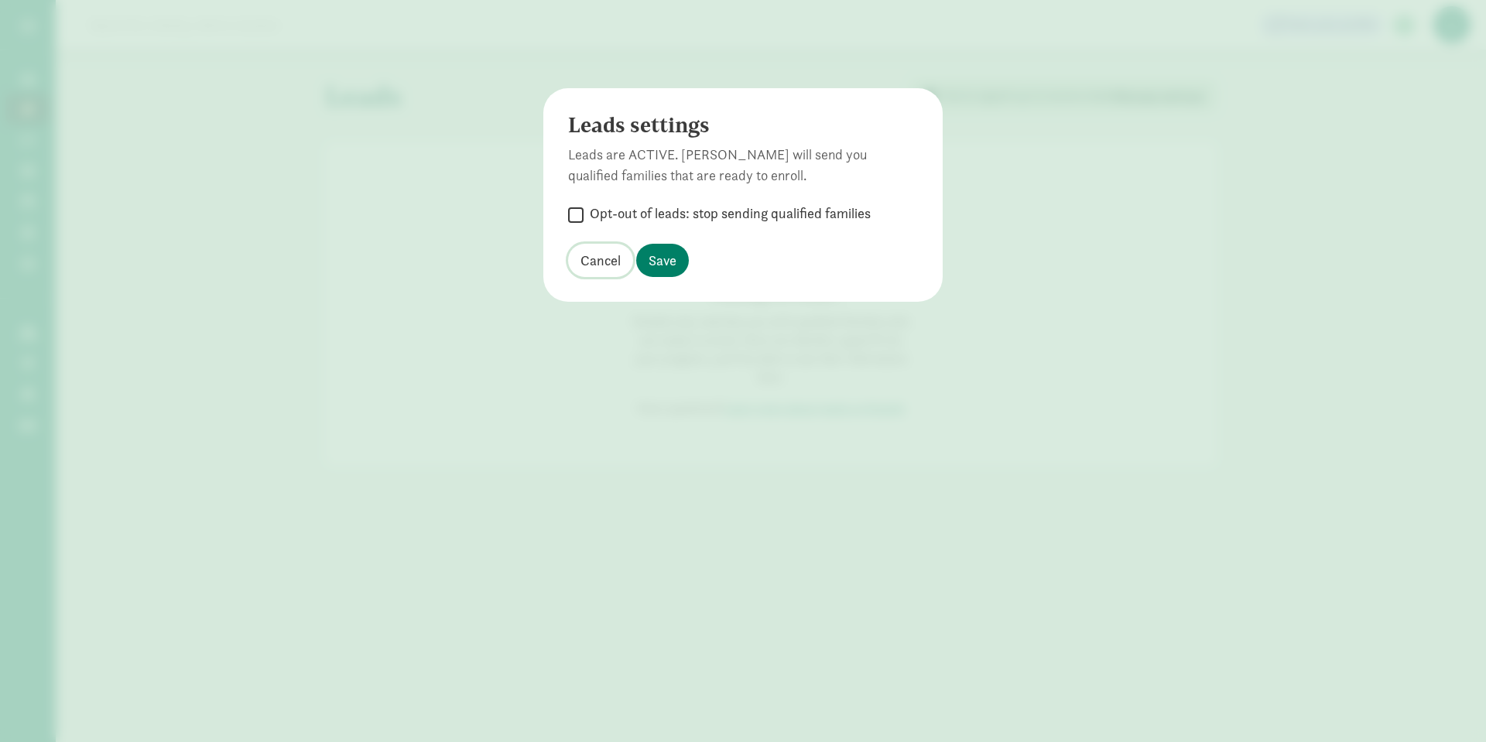
click at [611, 266] on span "Cancel" at bounding box center [600, 260] width 40 height 21
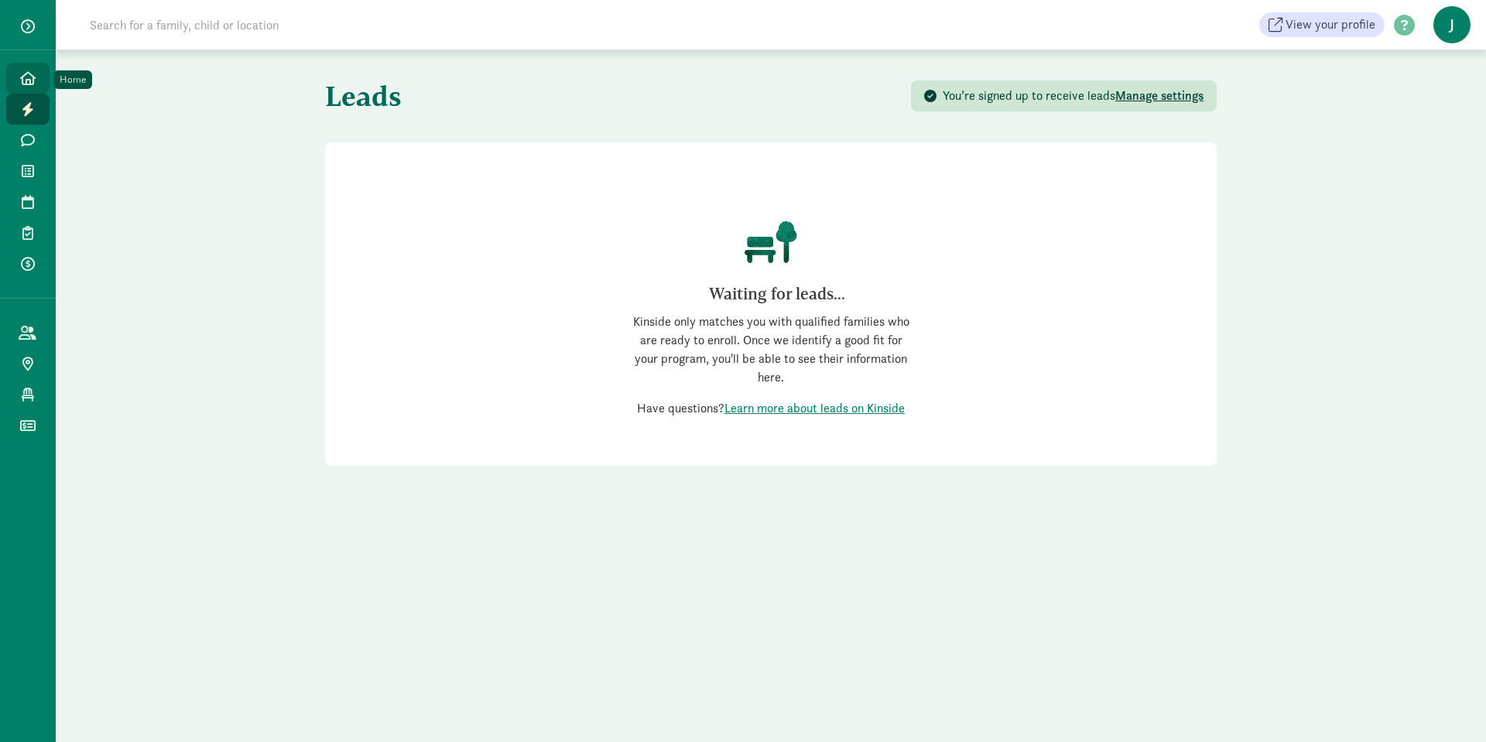
click at [30, 78] on icon at bounding box center [27, 78] width 15 height 14
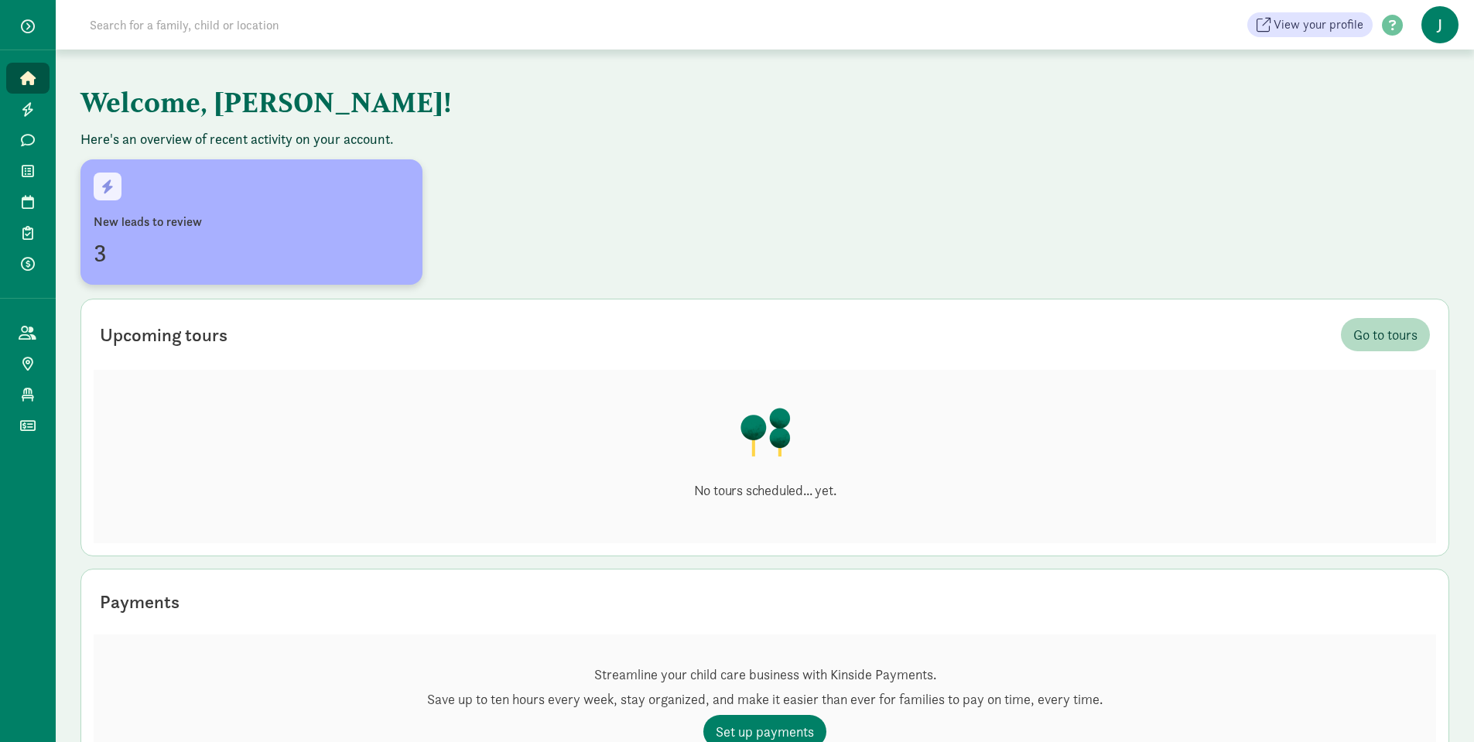
click at [229, 243] on div "3" at bounding box center [252, 252] width 316 height 37
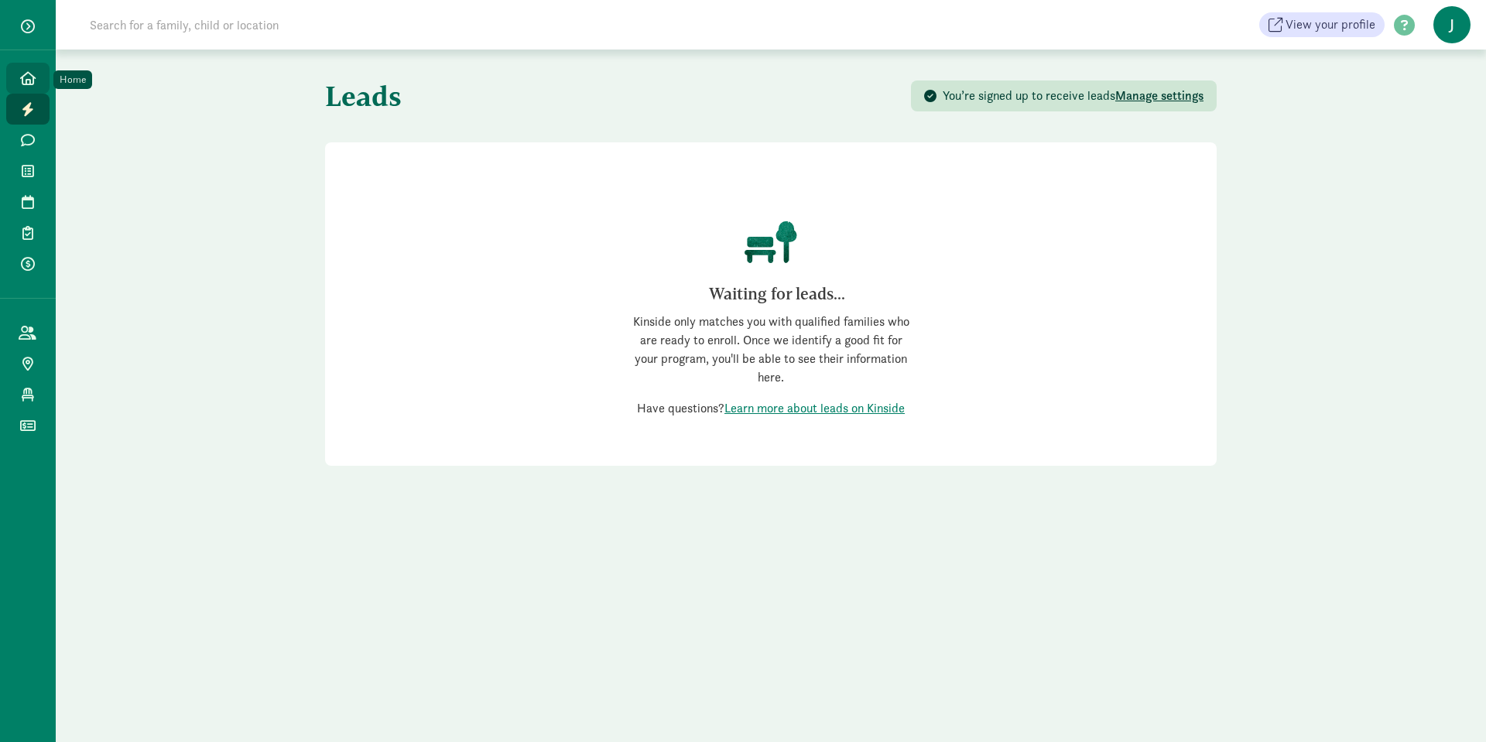
click at [27, 81] on icon at bounding box center [27, 78] width 15 height 14
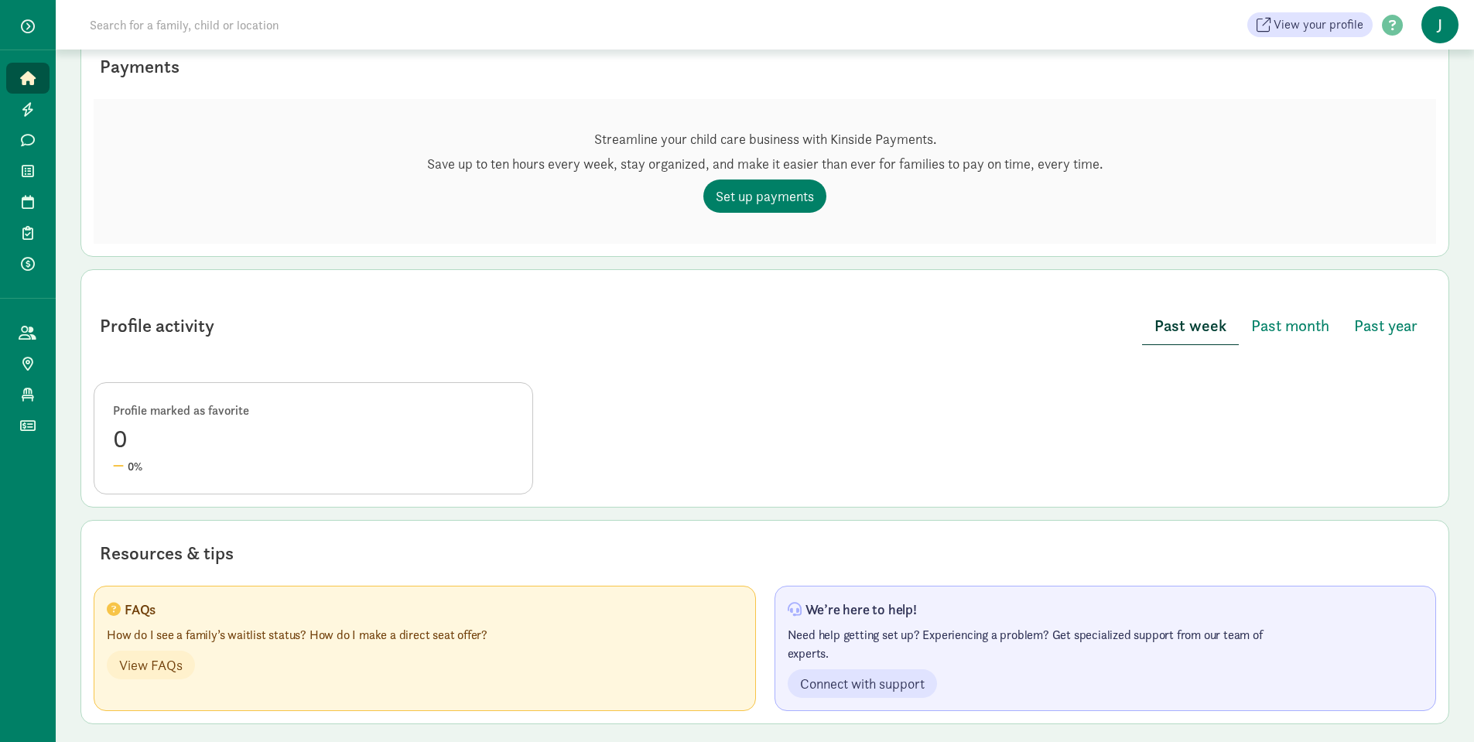
scroll to position [417, 0]
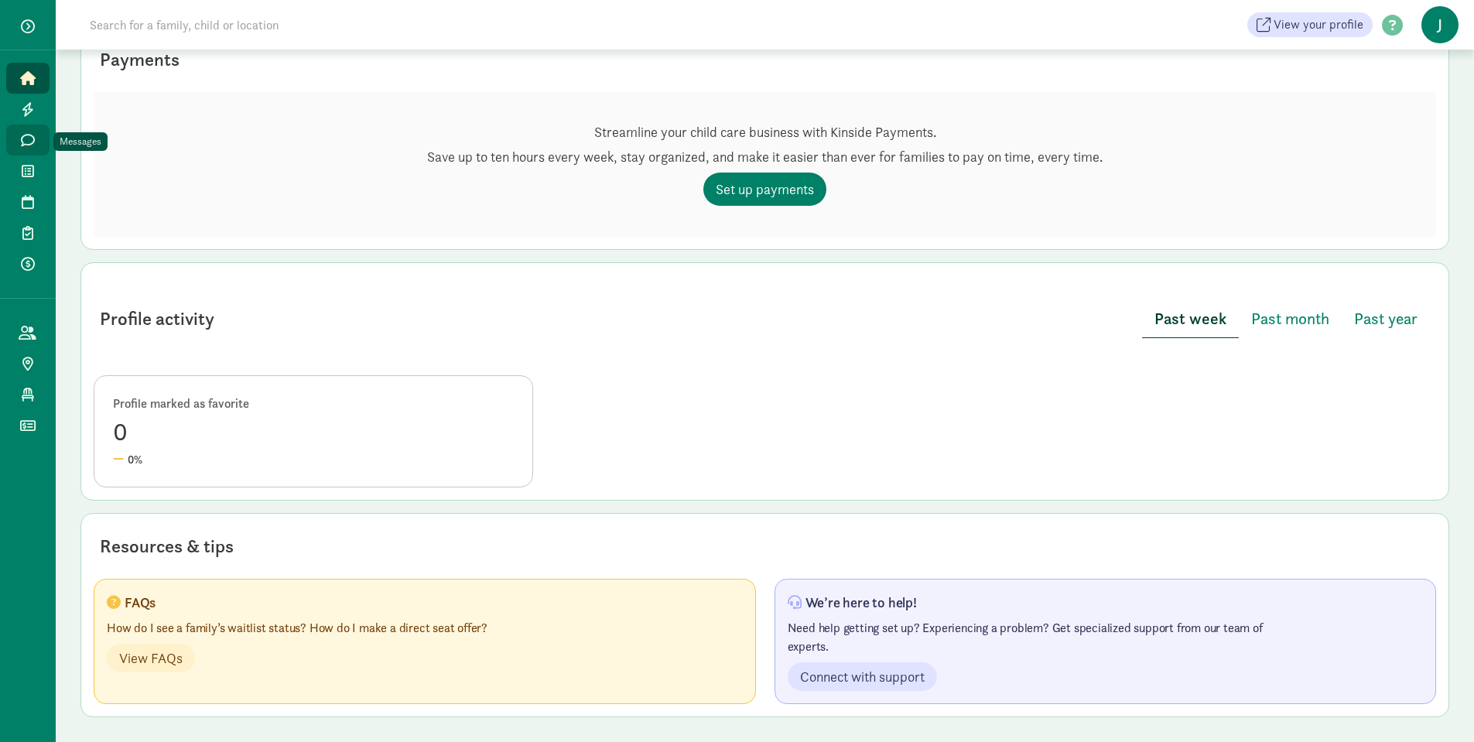
click at [22, 145] on icon at bounding box center [28, 140] width 14 height 14
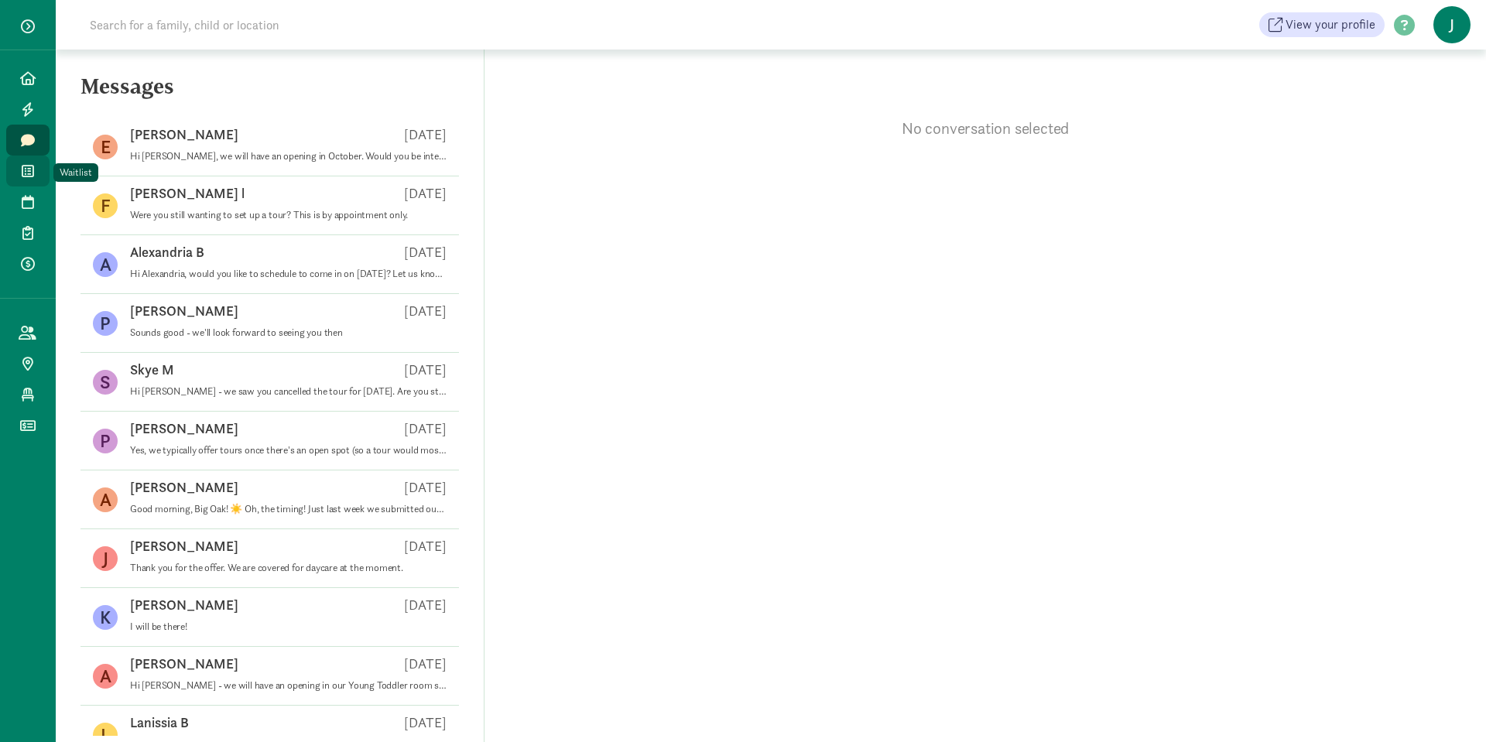
click at [20, 172] on span at bounding box center [28, 171] width 18 height 14
